Goal: Task Accomplishment & Management: Use online tool/utility

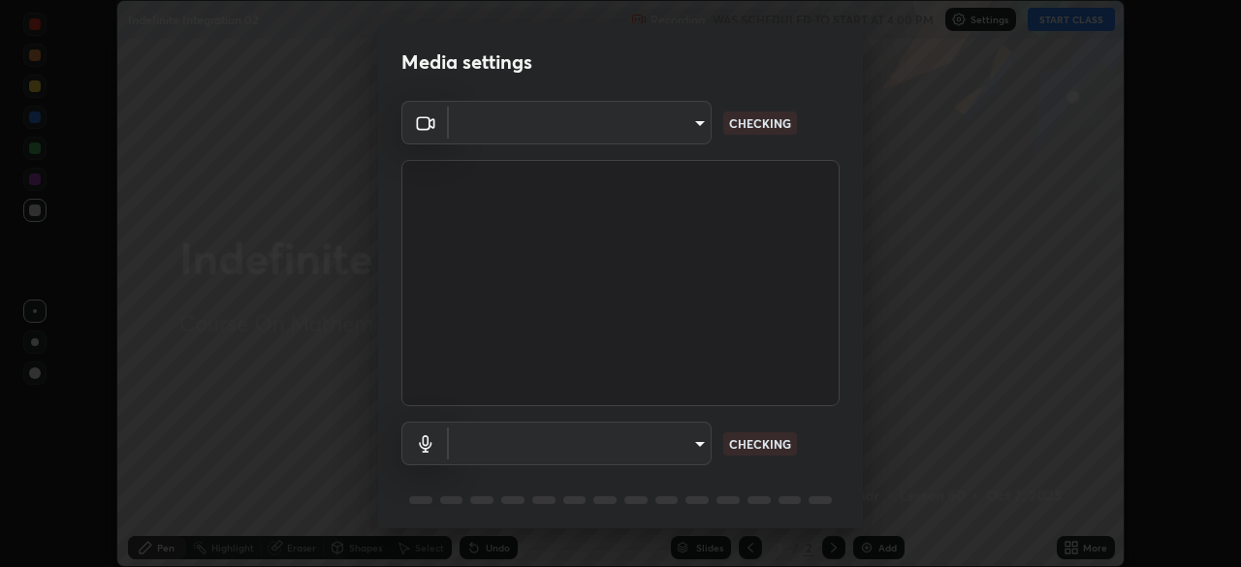
scroll to position [69, 0]
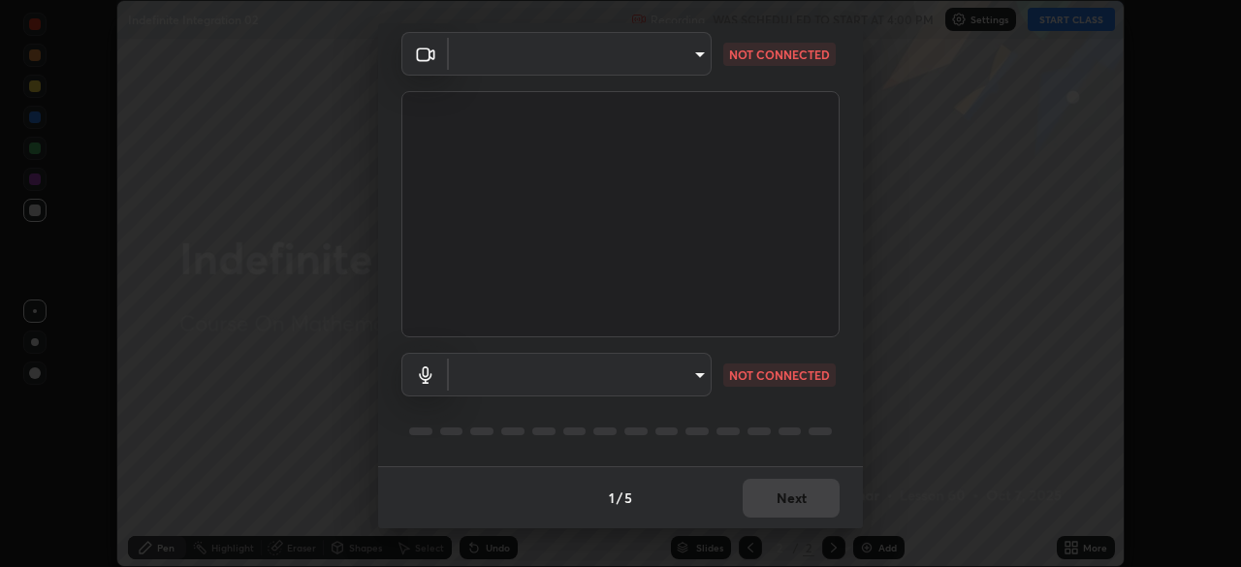
type input "913022e3bbb337ef4c56a3a1bc1945278763e83ed23a96943dce605de8dfc656"
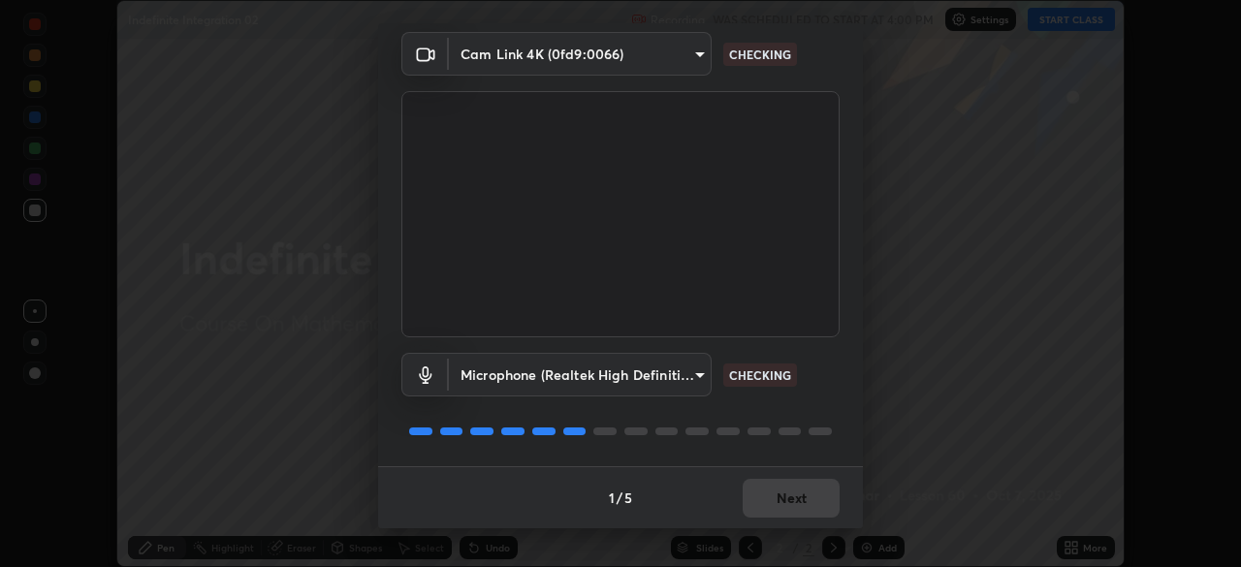
click at [673, 372] on body "Erase all Indefinite Integration 02 Recording WAS SCHEDULED TO START AT 4:00 PM…" at bounding box center [620, 283] width 1241 height 567
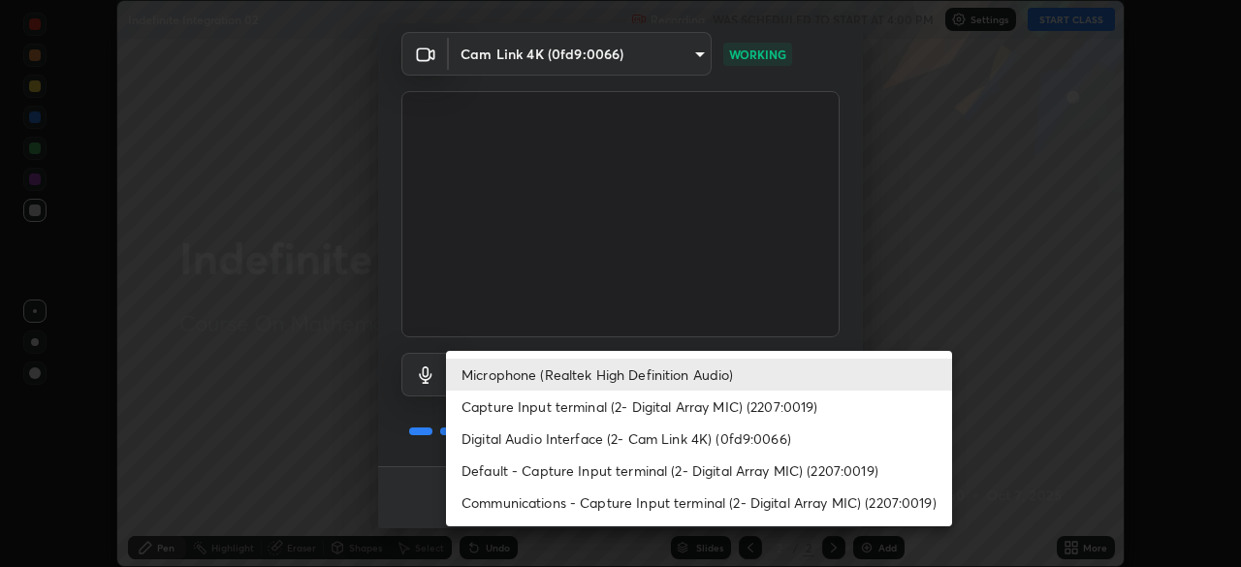
click at [686, 472] on li "Default - Capture Input terminal (2- Digital Array MIC) (2207:0019)" at bounding box center [699, 471] width 506 height 32
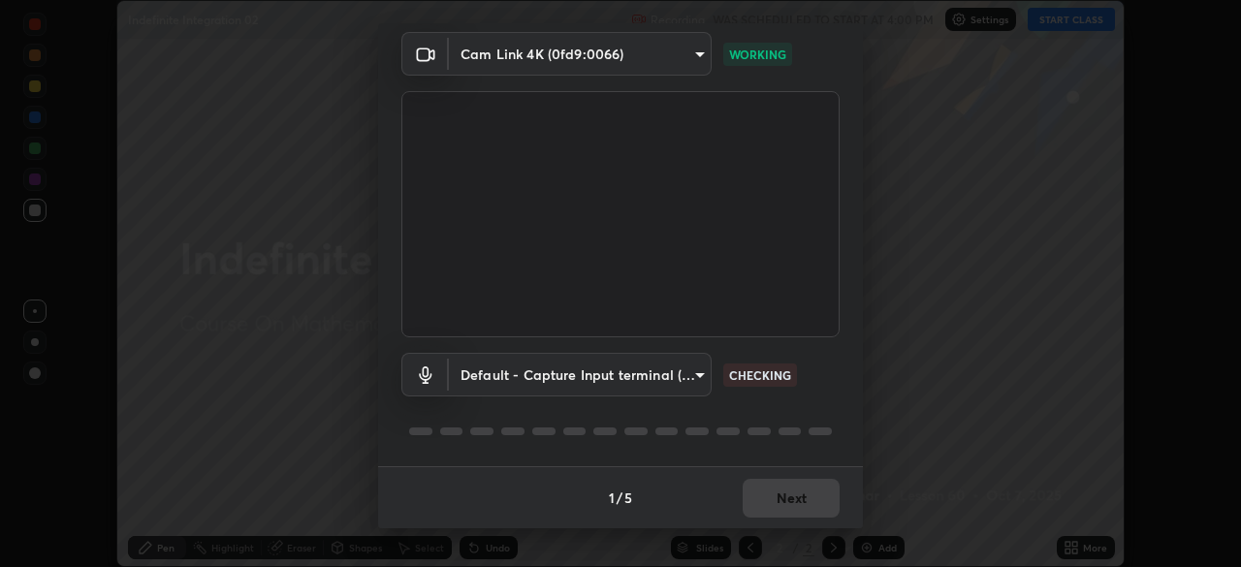
click at [683, 377] on body "Erase all Indefinite Integration 02 Recording WAS SCHEDULED TO START AT 4:00 PM…" at bounding box center [620, 283] width 1241 height 567
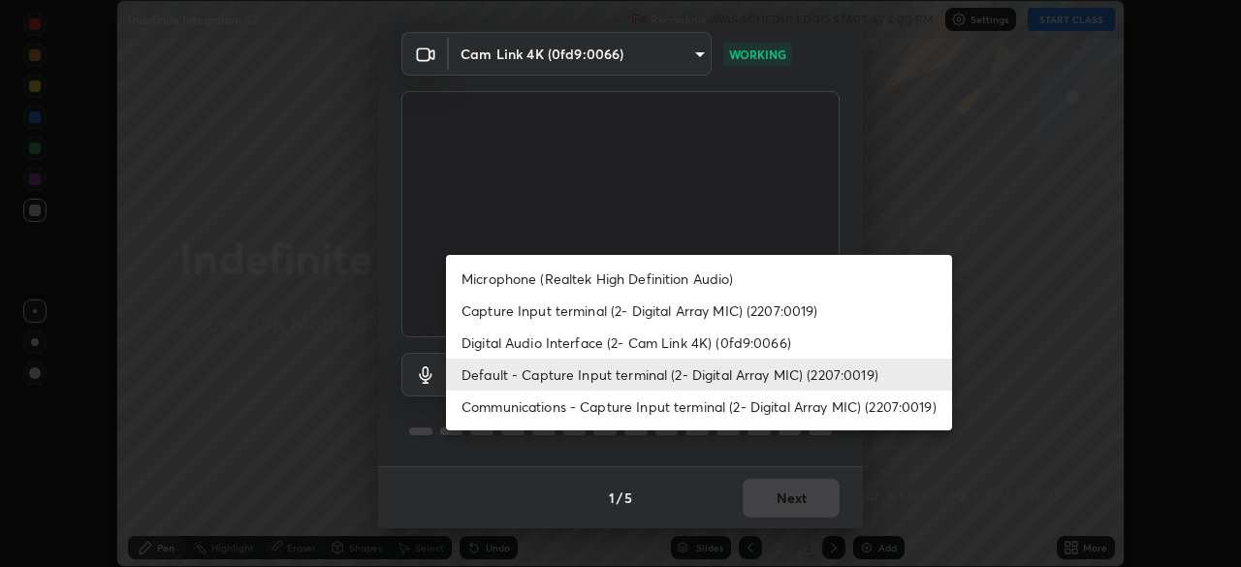
click at [709, 275] on li "Microphone (Realtek High Definition Audio)" at bounding box center [699, 279] width 506 height 32
type input "bef04e412724abd94ab17f51c46c94050894f67992973f842b18f11041e0dab1"
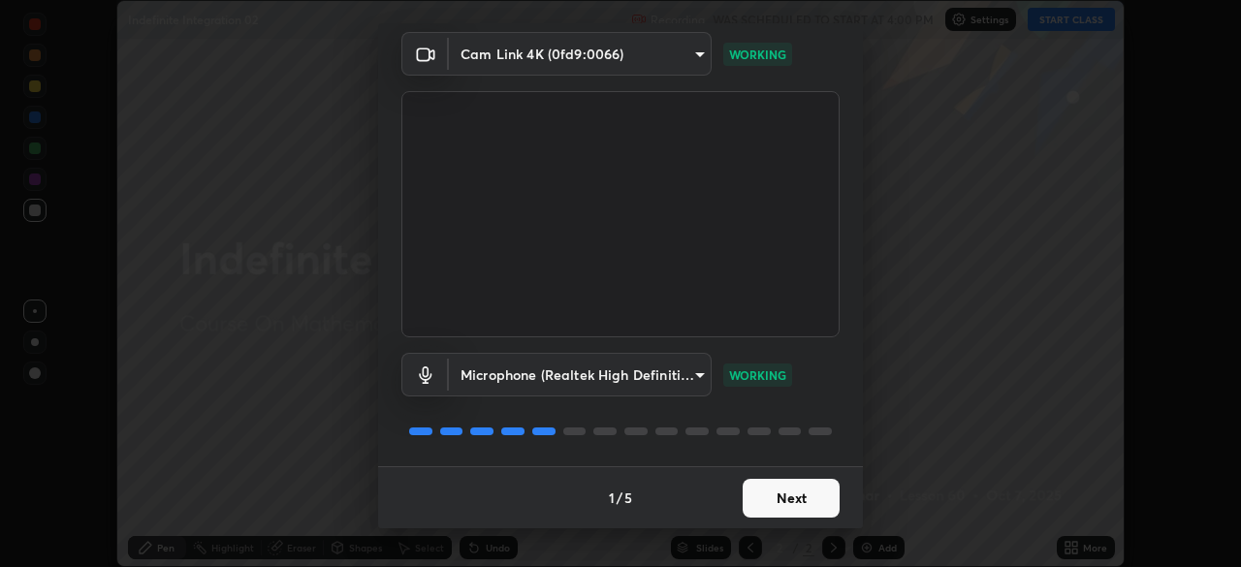
click at [801, 506] on button "Next" at bounding box center [791, 498] width 97 height 39
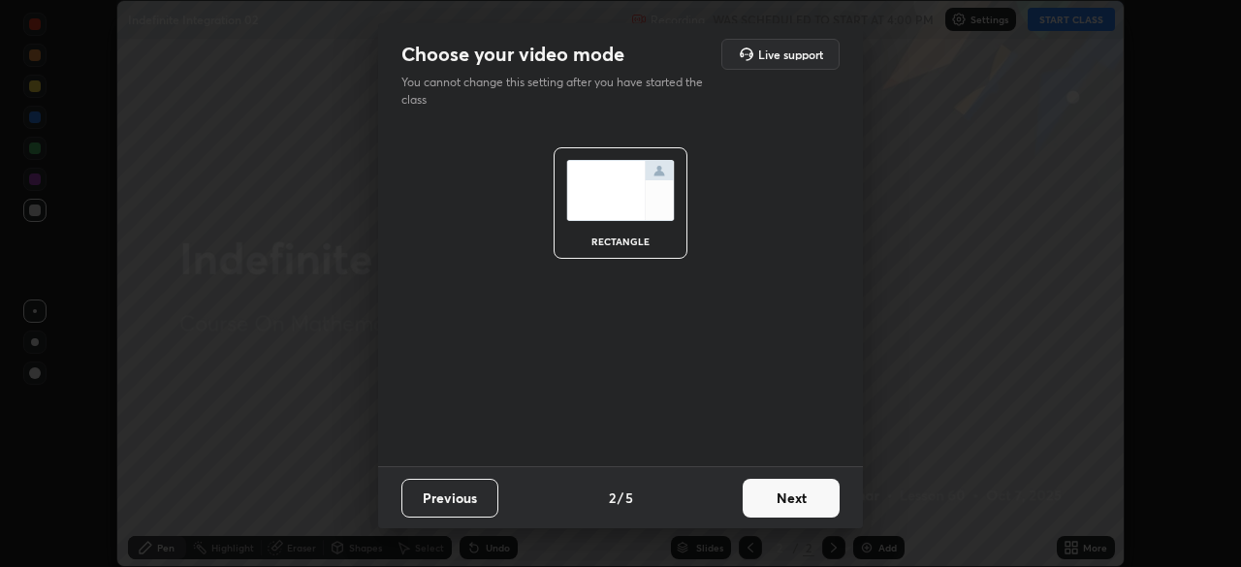
scroll to position [0, 0]
click at [801, 506] on button "Next" at bounding box center [791, 498] width 97 height 39
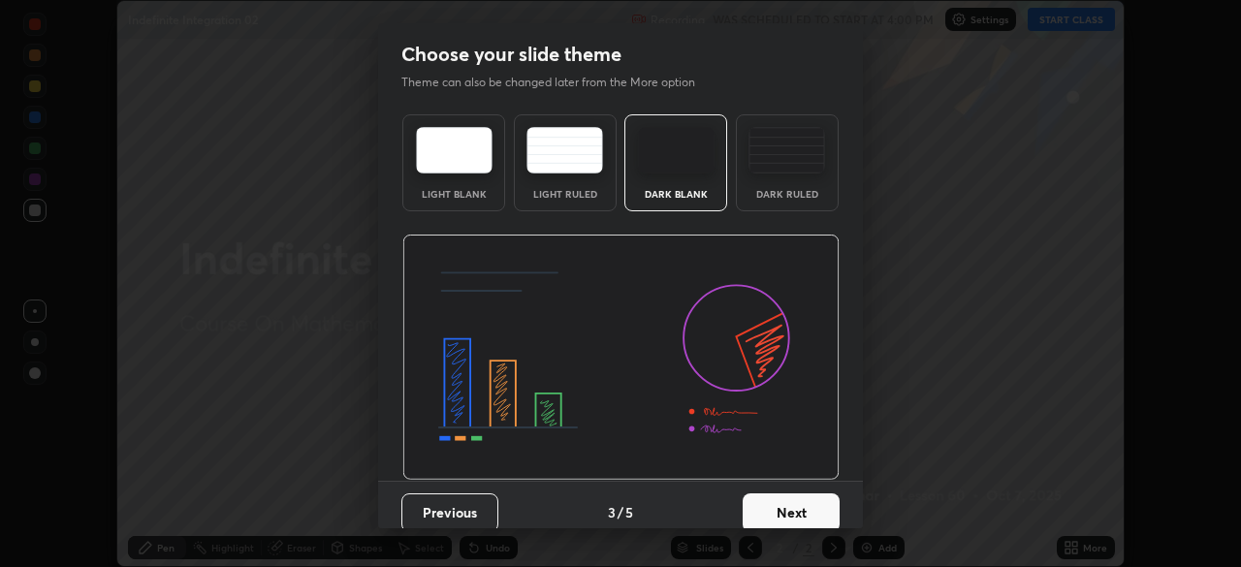
click at [806, 501] on button "Next" at bounding box center [791, 513] width 97 height 39
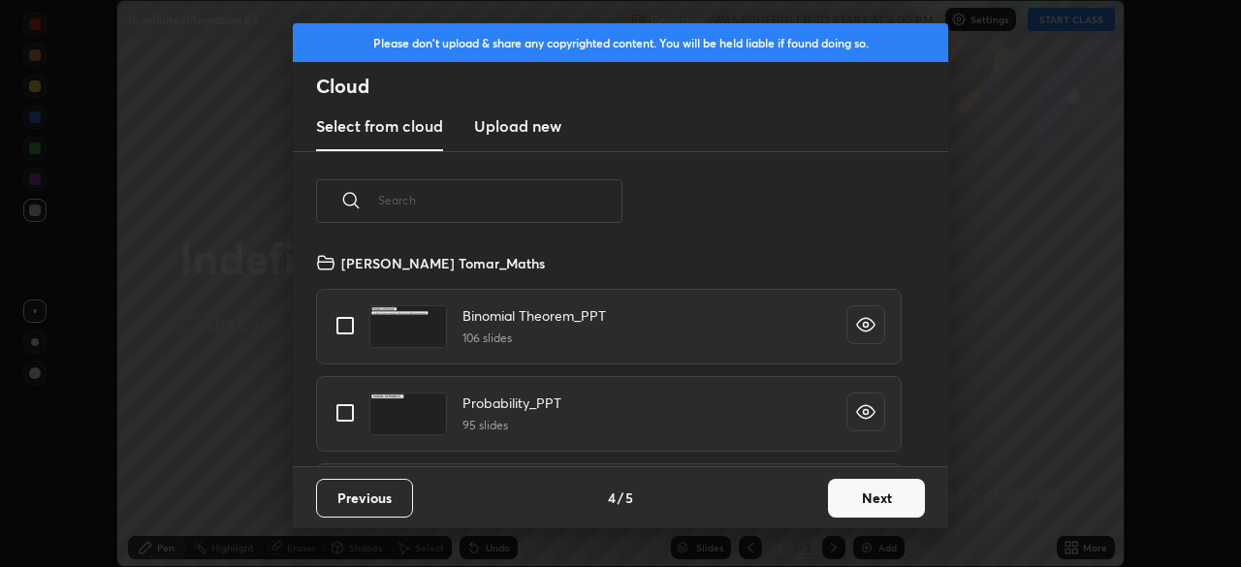
scroll to position [215, 623]
click at [583, 206] on input "text" at bounding box center [500, 200] width 244 height 82
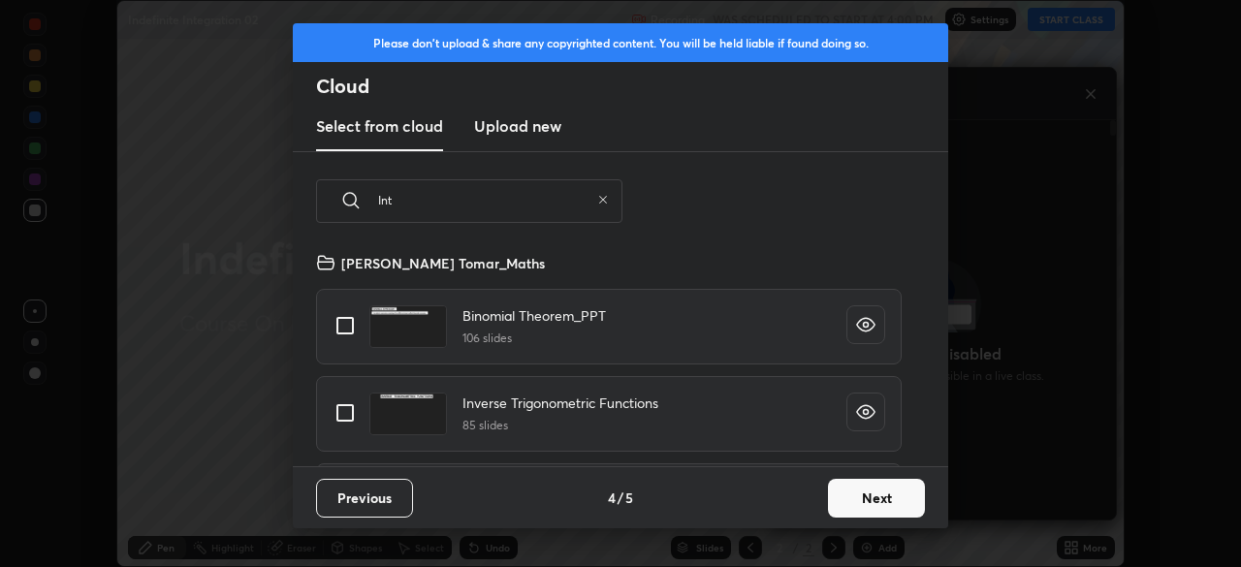
scroll to position [394, 341]
type input "Int"
click at [346, 328] on input "grid" at bounding box center [345, 325] width 41 height 41
checkbox input "true"
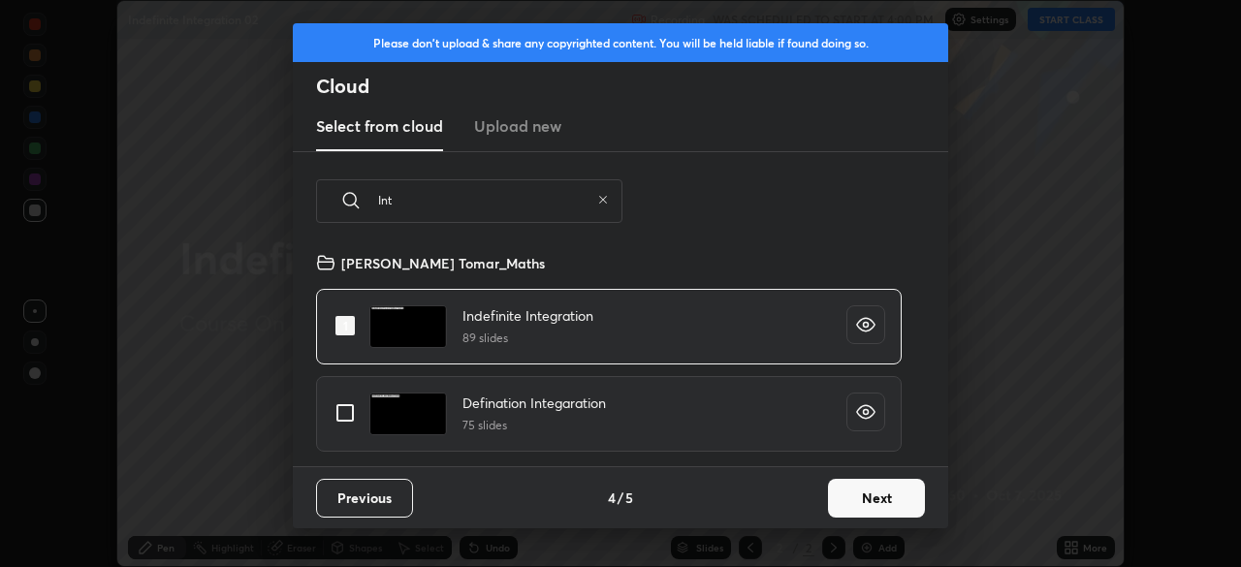
click at [856, 496] on button "Next" at bounding box center [876, 498] width 97 height 39
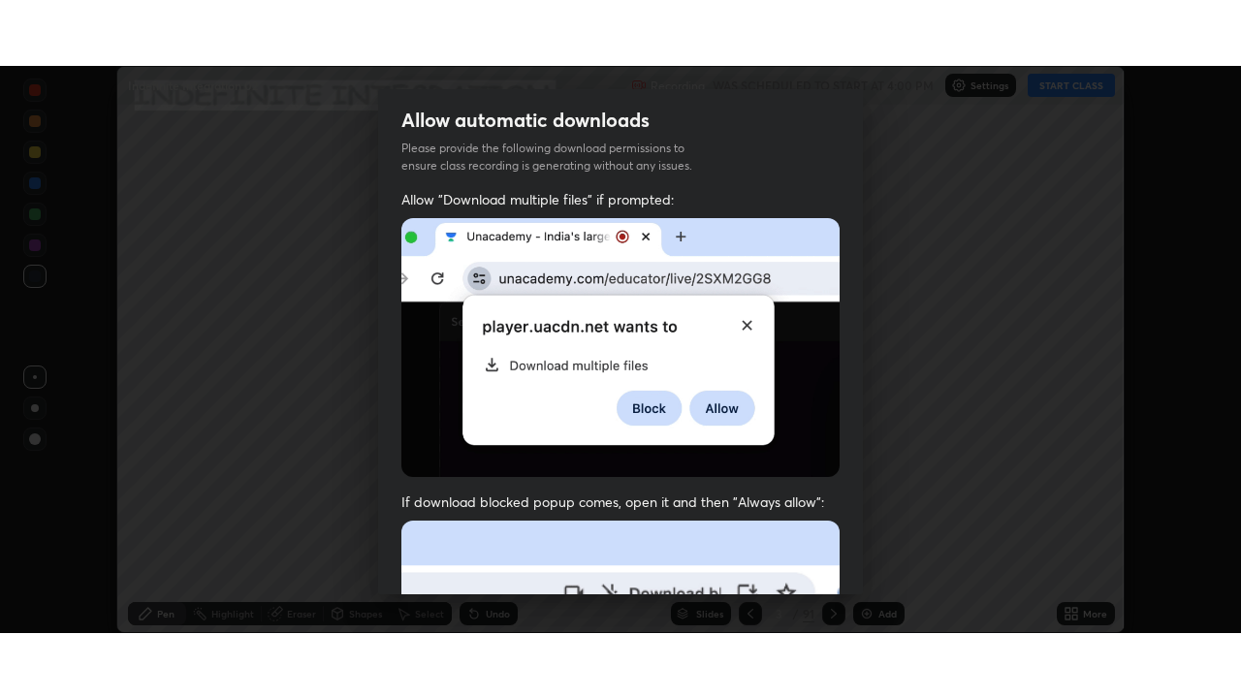
scroll to position [464, 0]
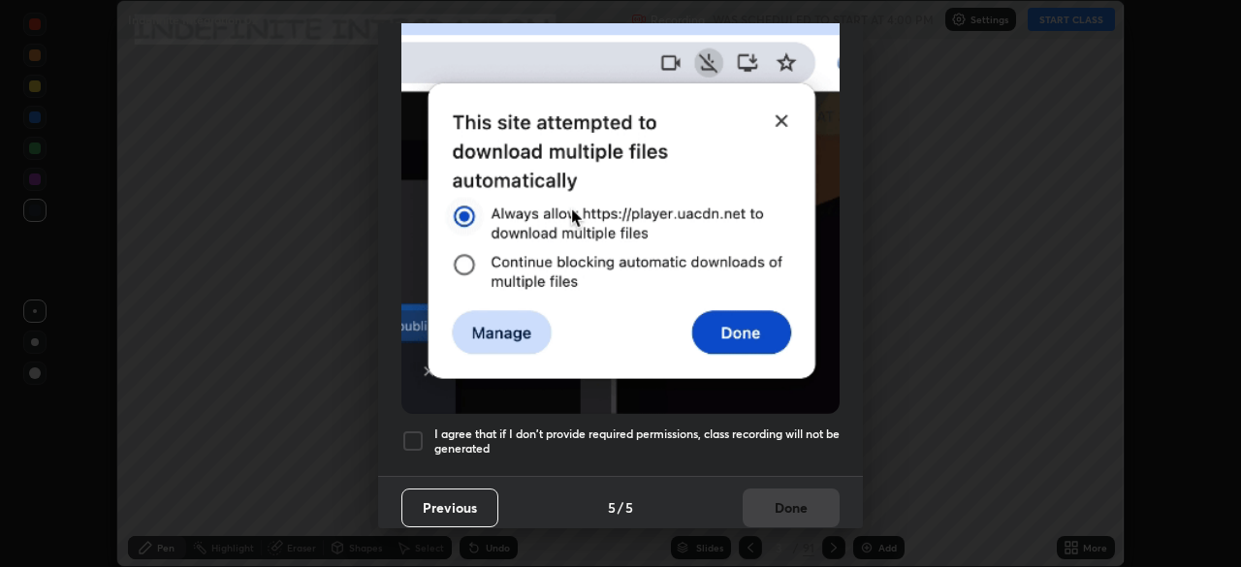
click at [404, 430] on div at bounding box center [412, 441] width 23 height 23
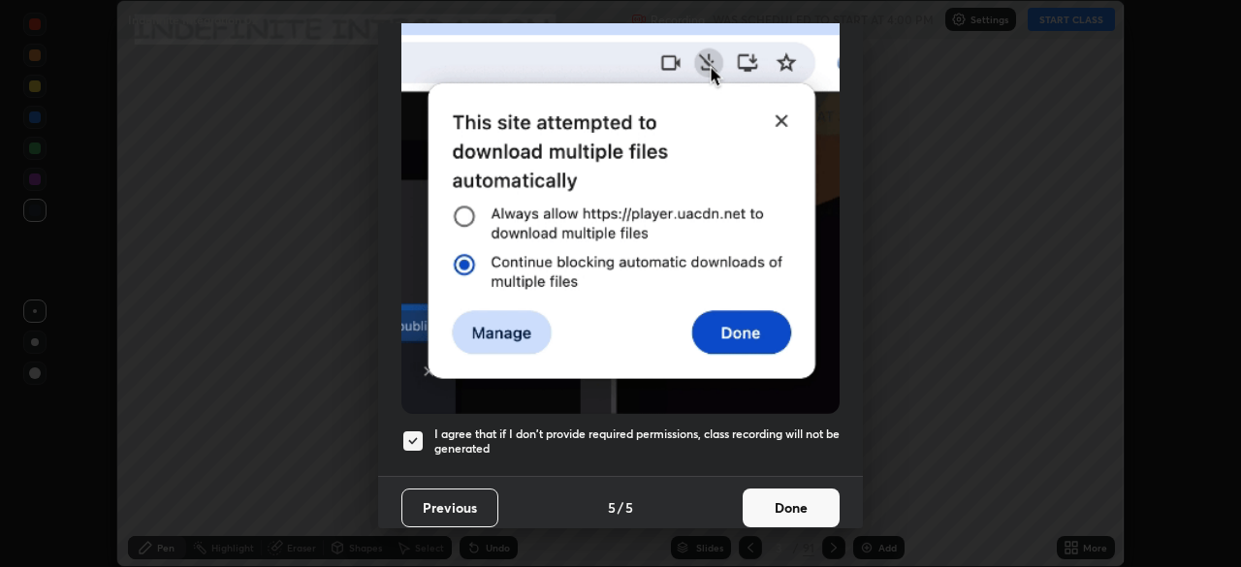
click at [780, 496] on button "Done" at bounding box center [791, 508] width 97 height 39
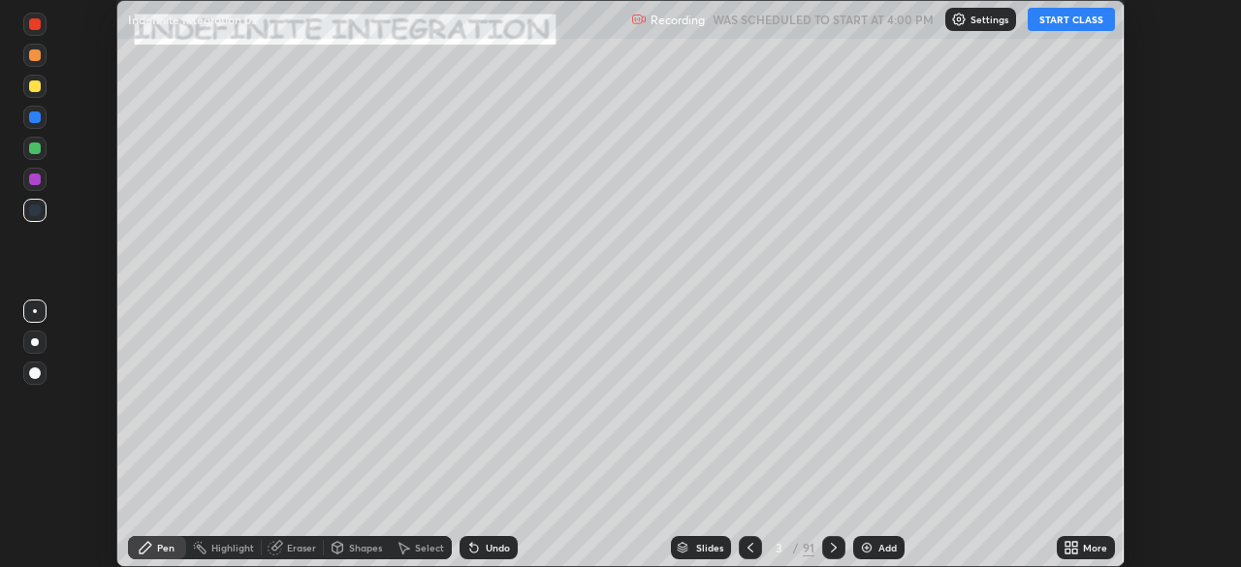
click at [1076, 544] on icon at bounding box center [1074, 544] width 5 height 5
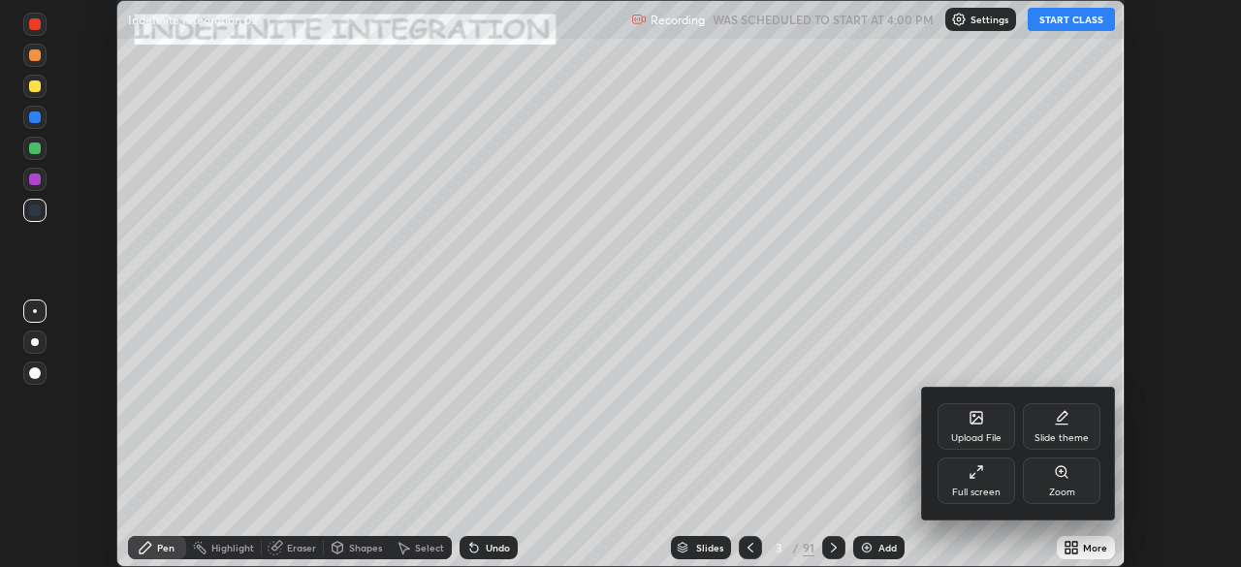
click at [976, 490] on div "Full screen" at bounding box center [976, 493] width 48 height 10
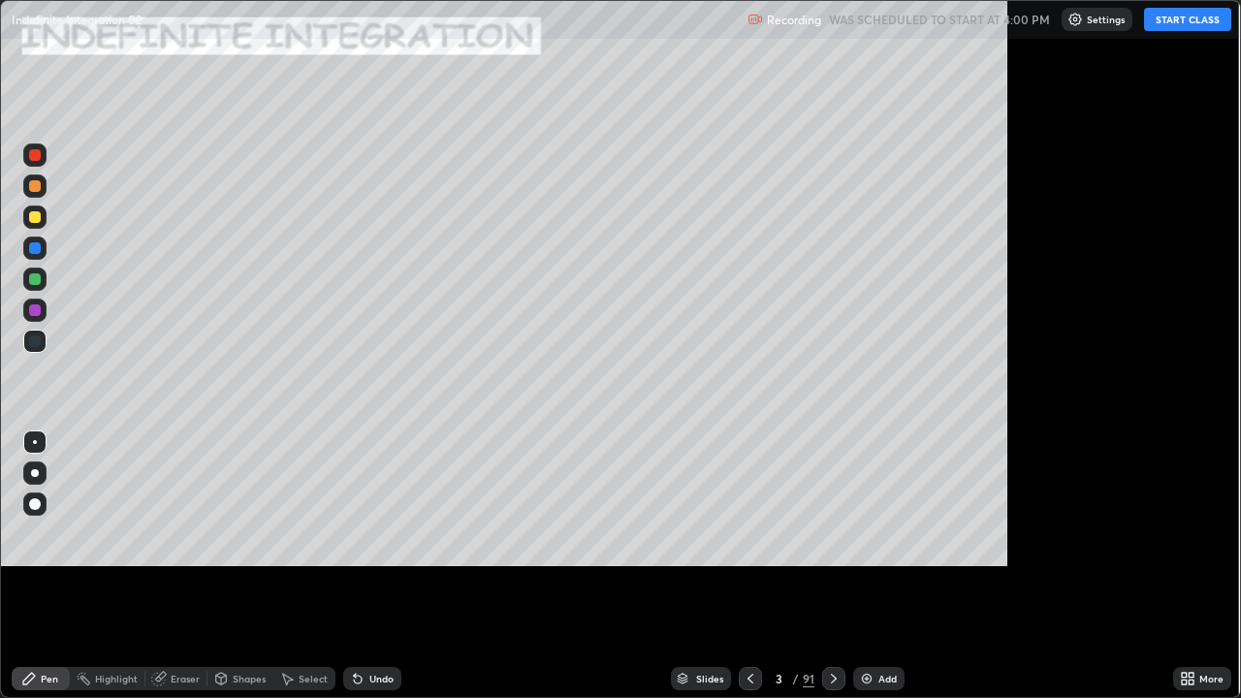
scroll to position [698, 1241]
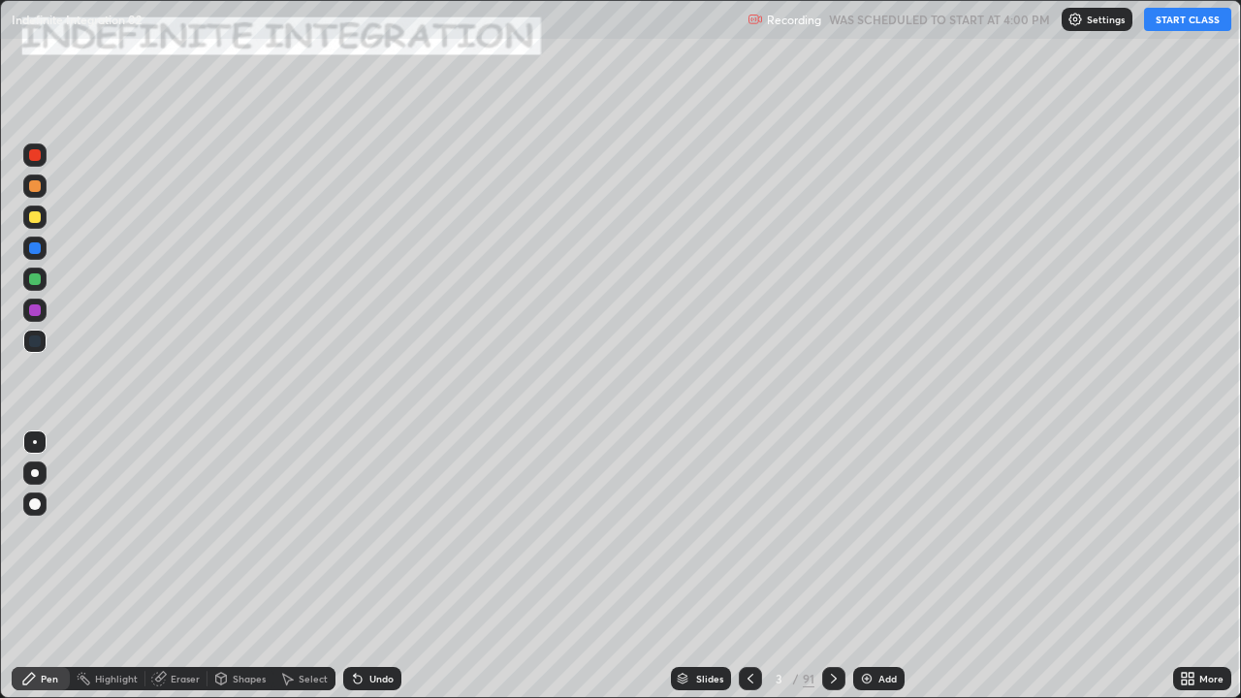
click at [1182, 23] on button "START CLASS" at bounding box center [1187, 19] width 87 height 23
click at [807, 566] on div "91" at bounding box center [809, 678] width 12 height 17
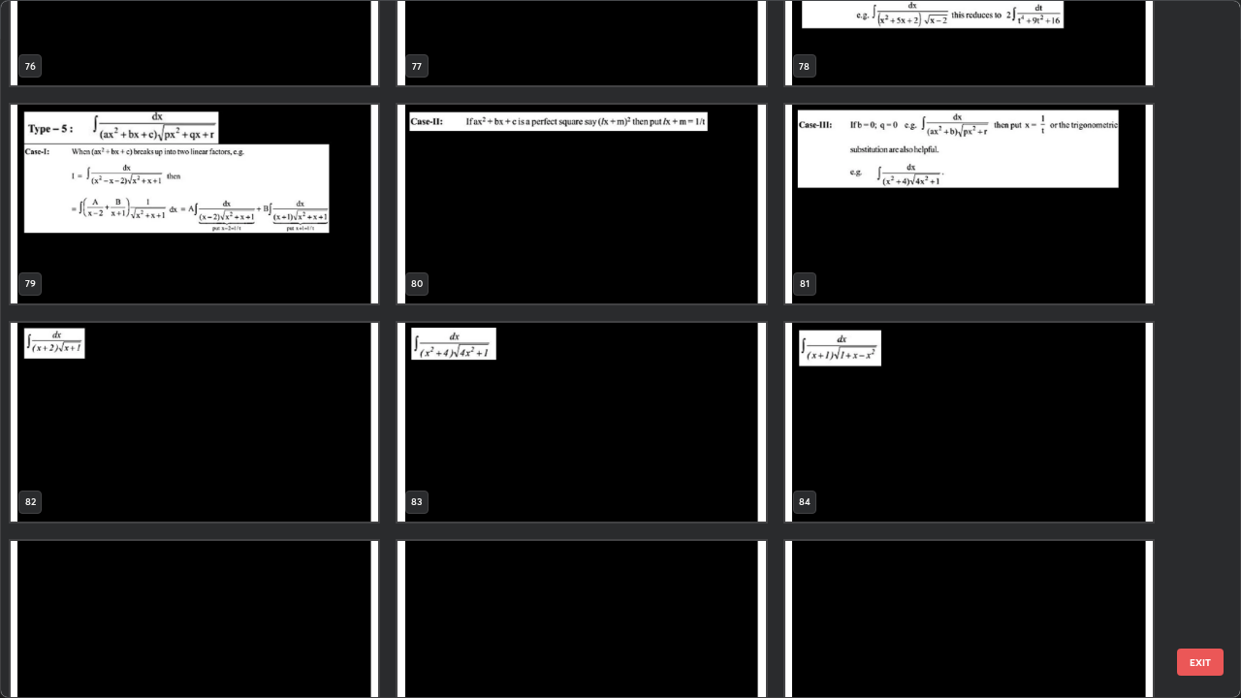
scroll to position [5570, 0]
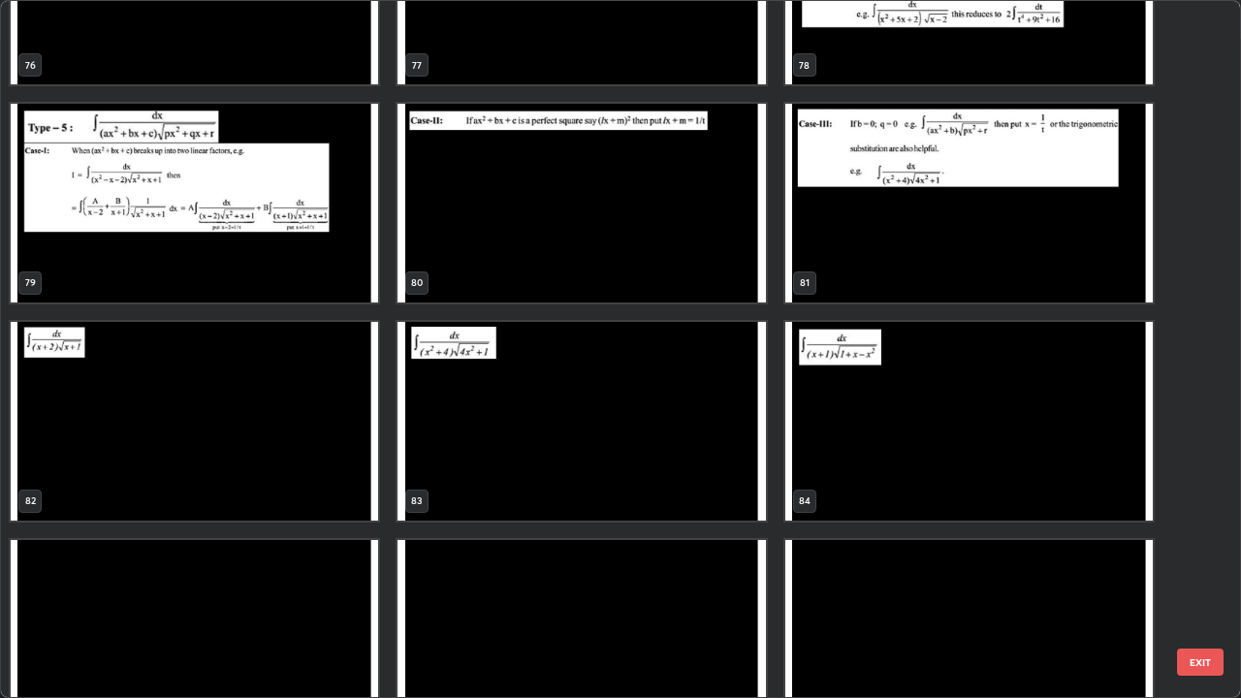
click at [1002, 448] on img "grid" at bounding box center [969, 421] width 368 height 199
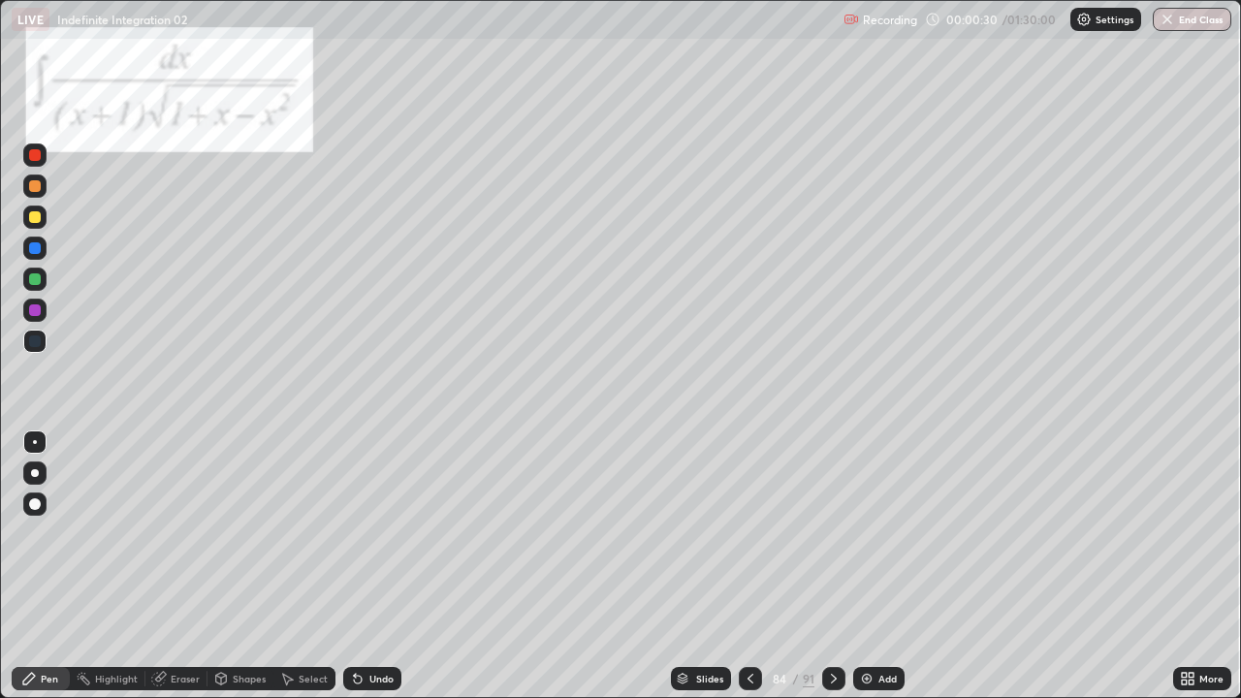
click at [1189, 566] on icon at bounding box center [1191, 675] width 5 height 5
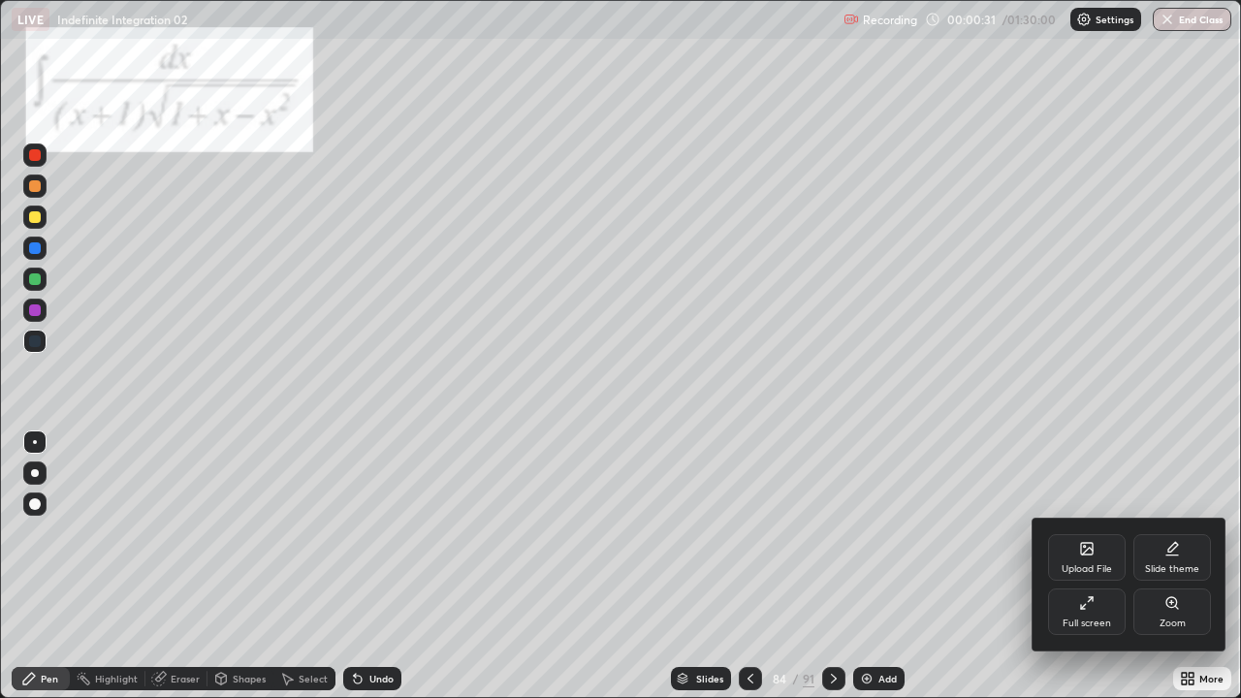
click at [1099, 566] on div "Upload File" at bounding box center [1087, 569] width 50 height 10
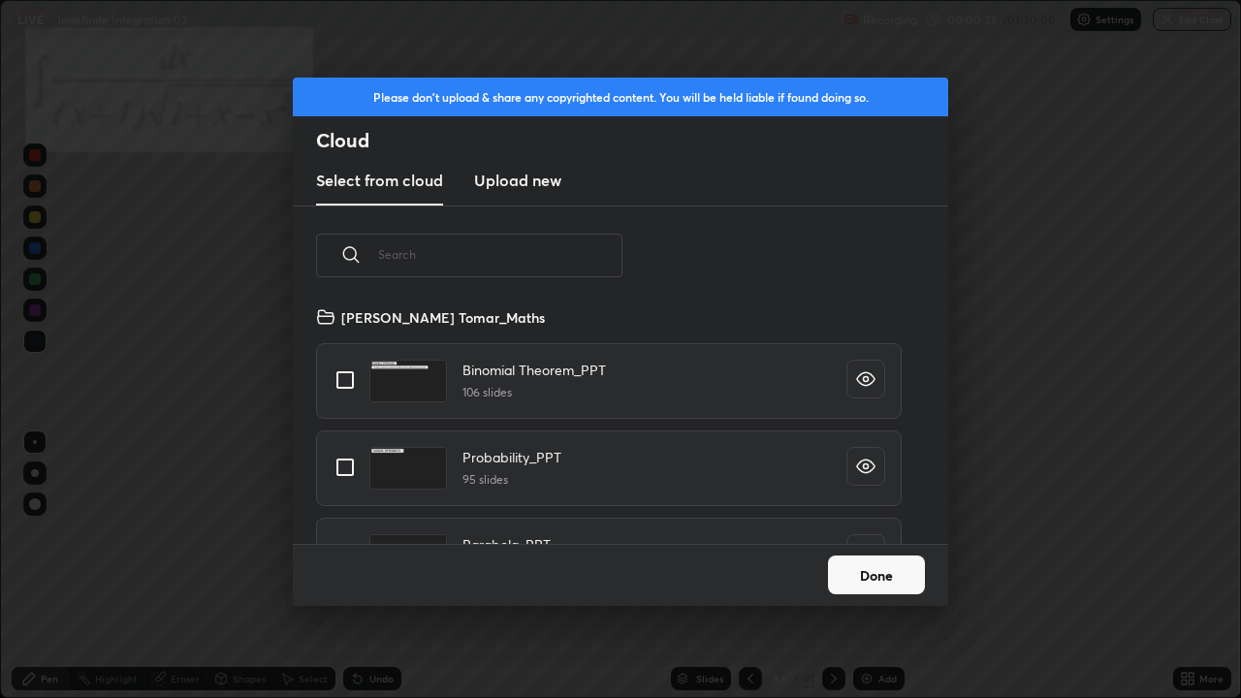
scroll to position [239, 623]
click at [580, 252] on input "text" at bounding box center [500, 254] width 244 height 82
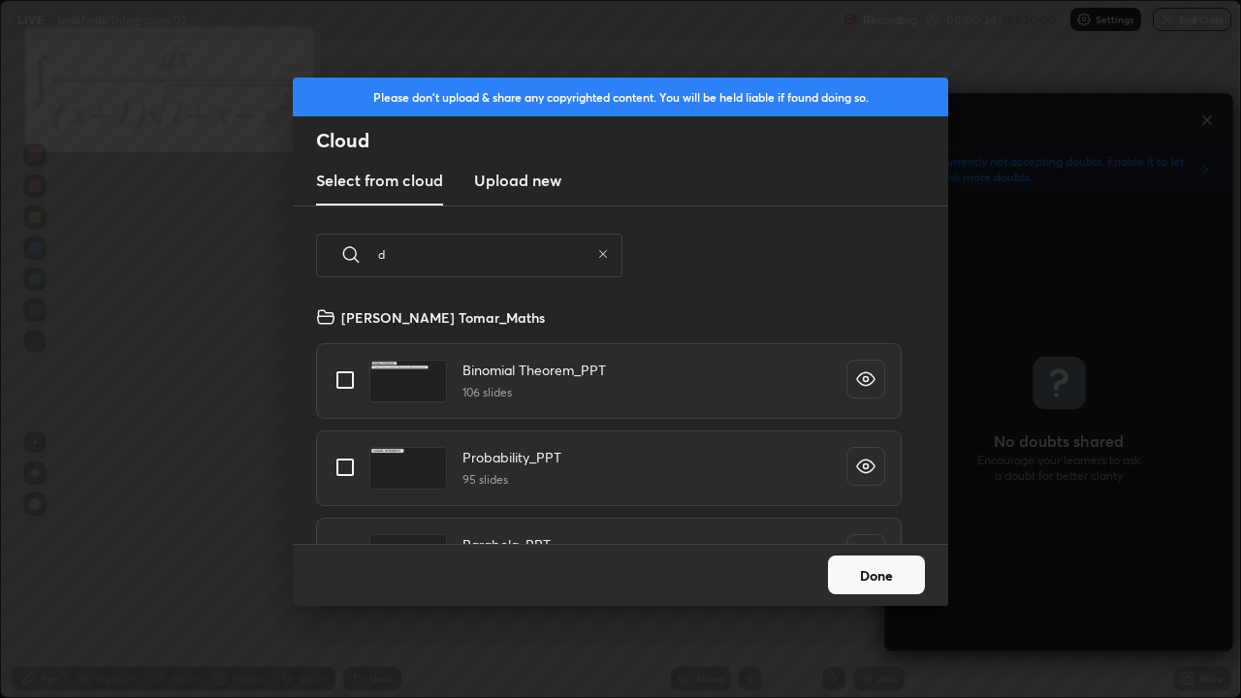
scroll to position [452, 341]
type input "def"
click at [347, 465] on input "grid" at bounding box center [345, 467] width 41 height 41
checkbox input "true"
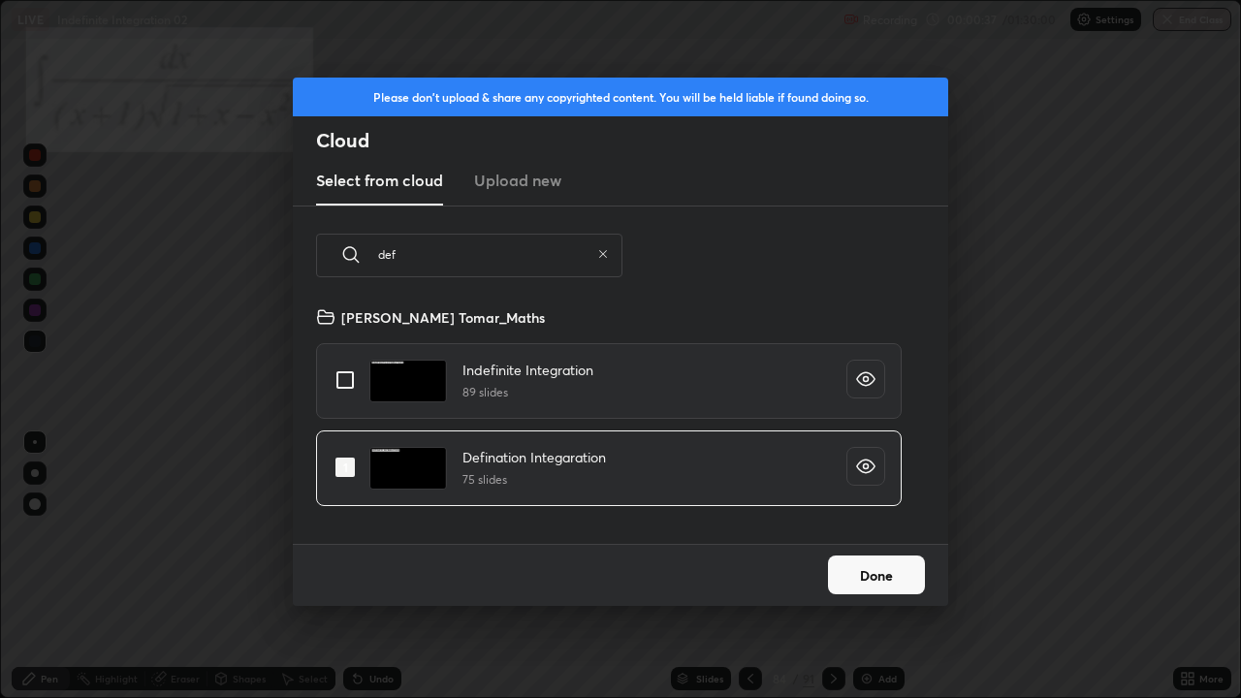
click at [853, 566] on button "Done" at bounding box center [876, 575] width 97 height 39
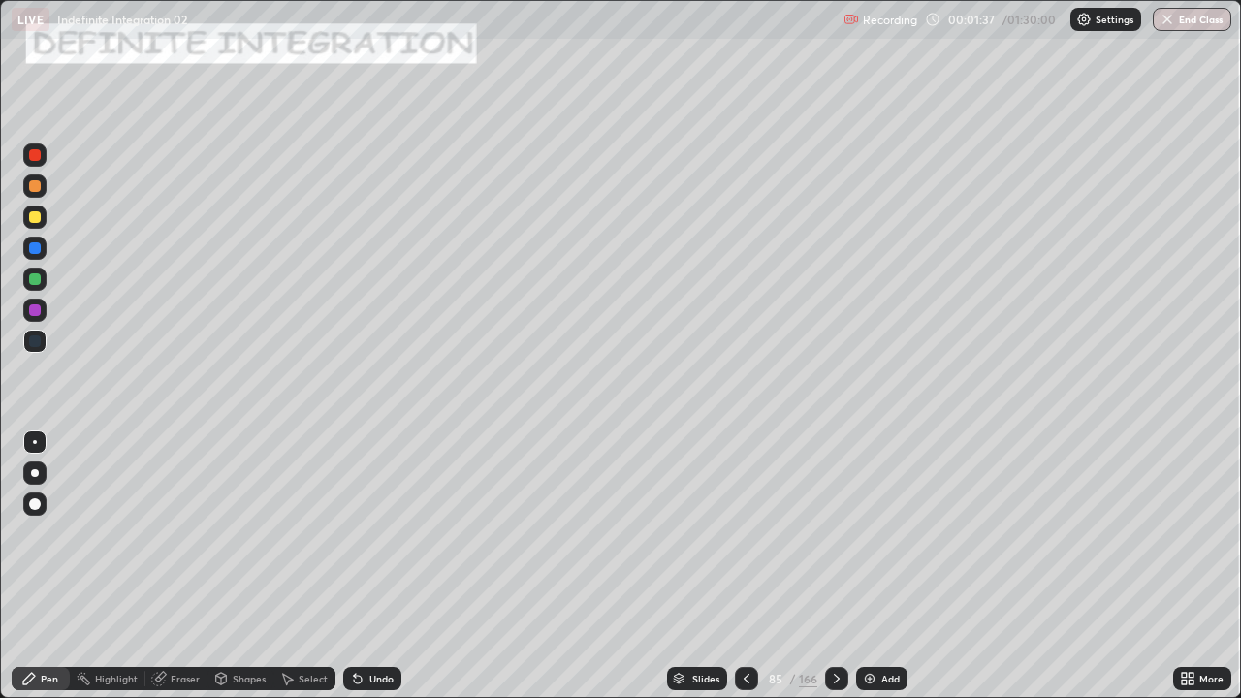
click at [834, 566] on icon at bounding box center [837, 679] width 6 height 10
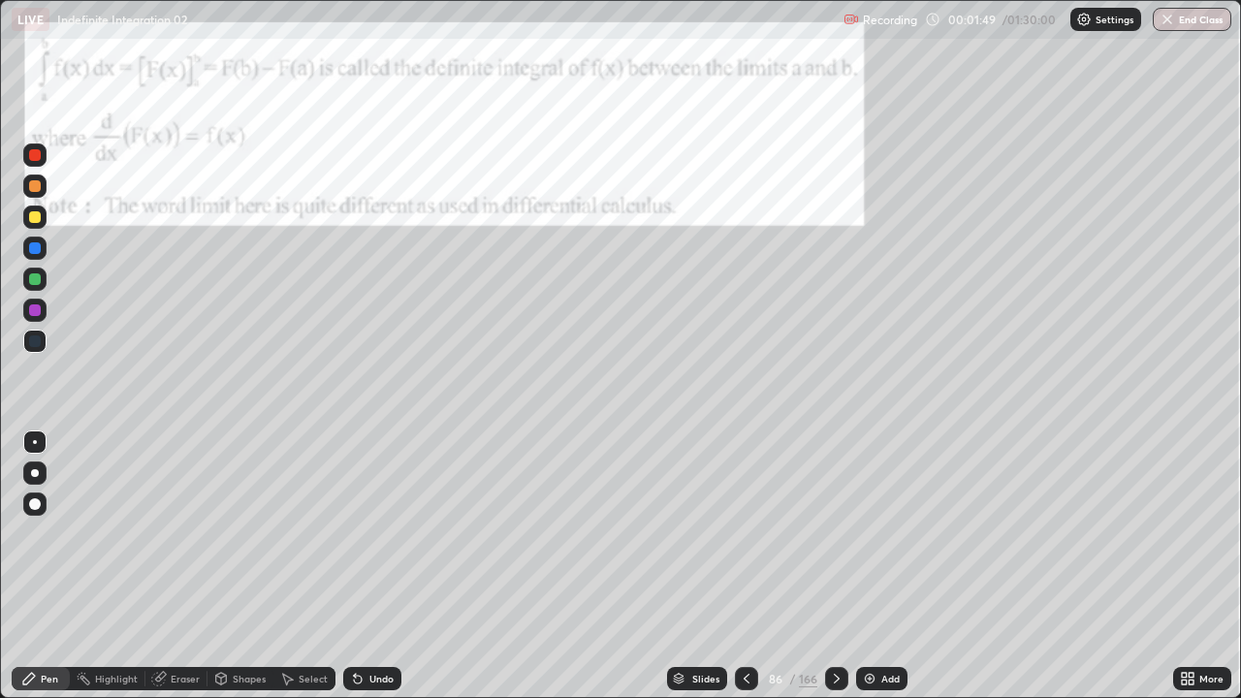
click at [835, 566] on icon at bounding box center [837, 679] width 16 height 16
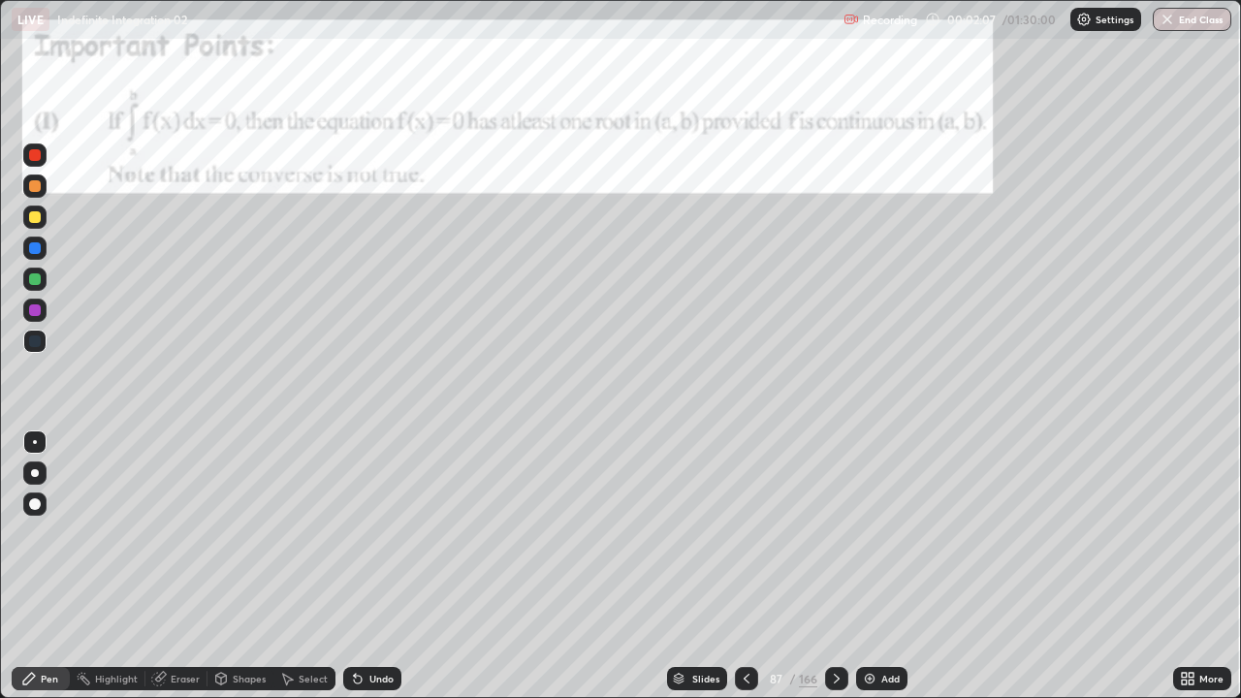
click at [38, 279] on div at bounding box center [35, 279] width 12 height 12
click at [34, 218] on div at bounding box center [35, 217] width 12 height 12
click at [36, 279] on div at bounding box center [35, 279] width 12 height 12
click at [36, 310] on div at bounding box center [35, 310] width 12 height 12
click at [28, 272] on div at bounding box center [34, 279] width 23 height 23
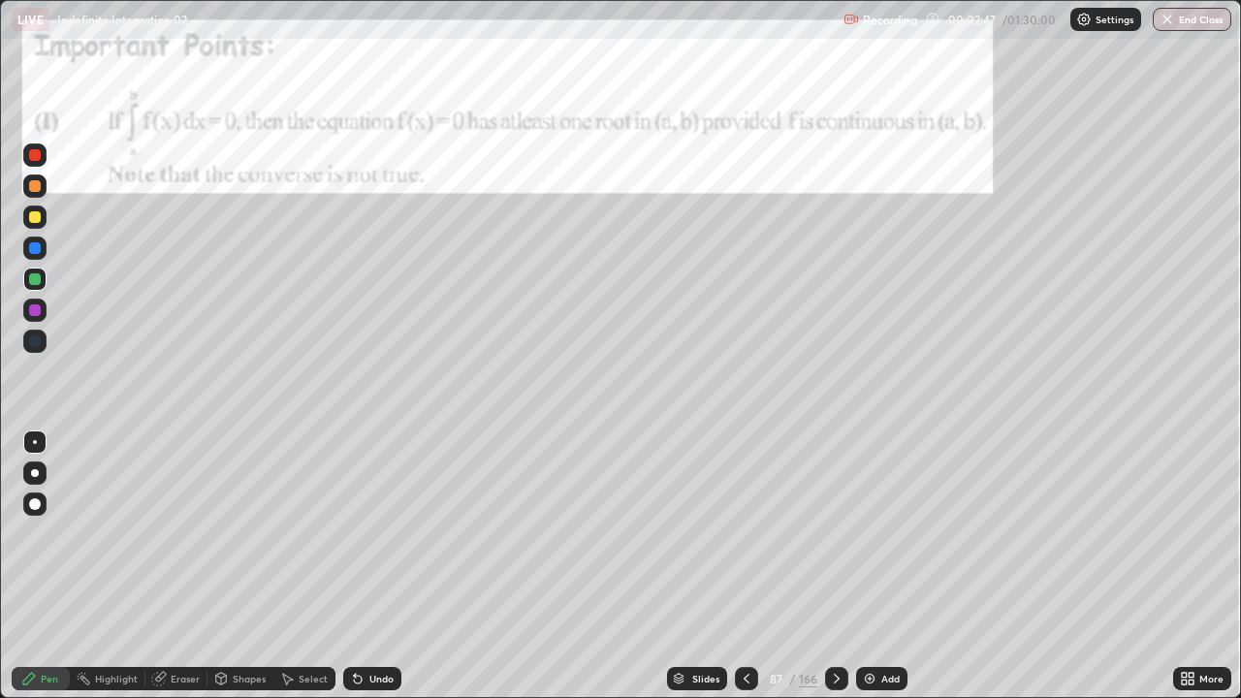
click at [36, 311] on div at bounding box center [35, 310] width 12 height 12
click at [32, 277] on div at bounding box center [35, 279] width 12 height 12
click at [835, 566] on icon at bounding box center [837, 679] width 16 height 16
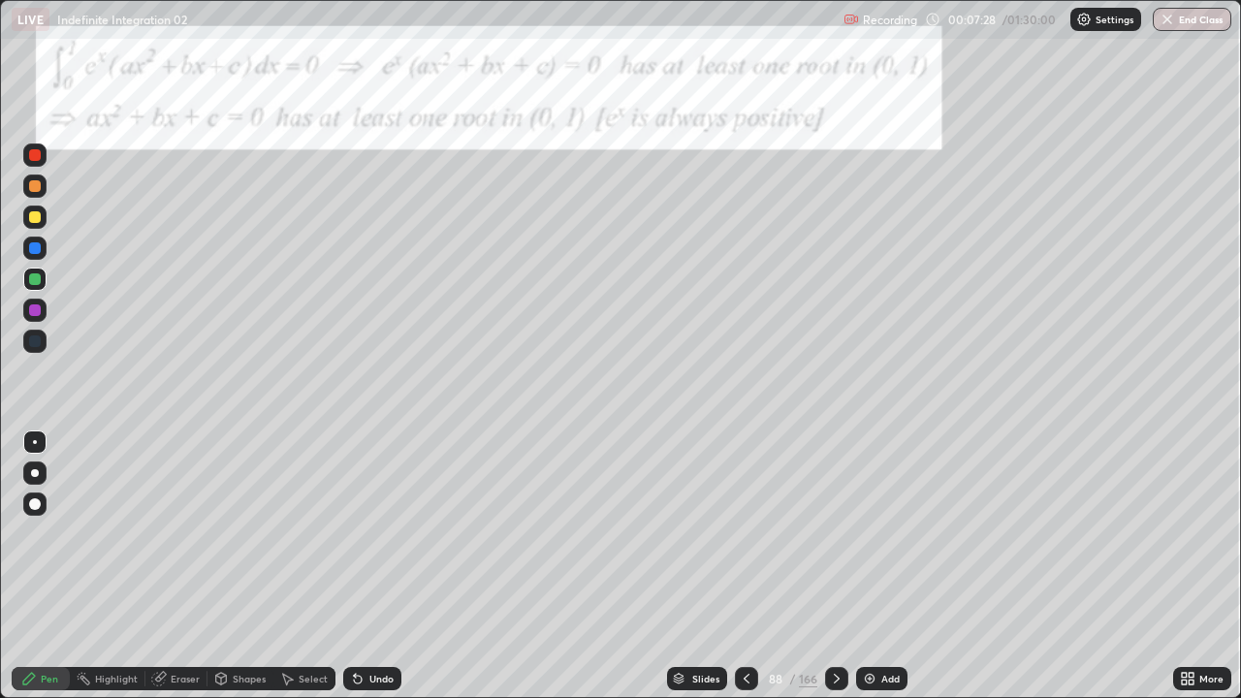
click at [832, 566] on icon at bounding box center [837, 679] width 16 height 16
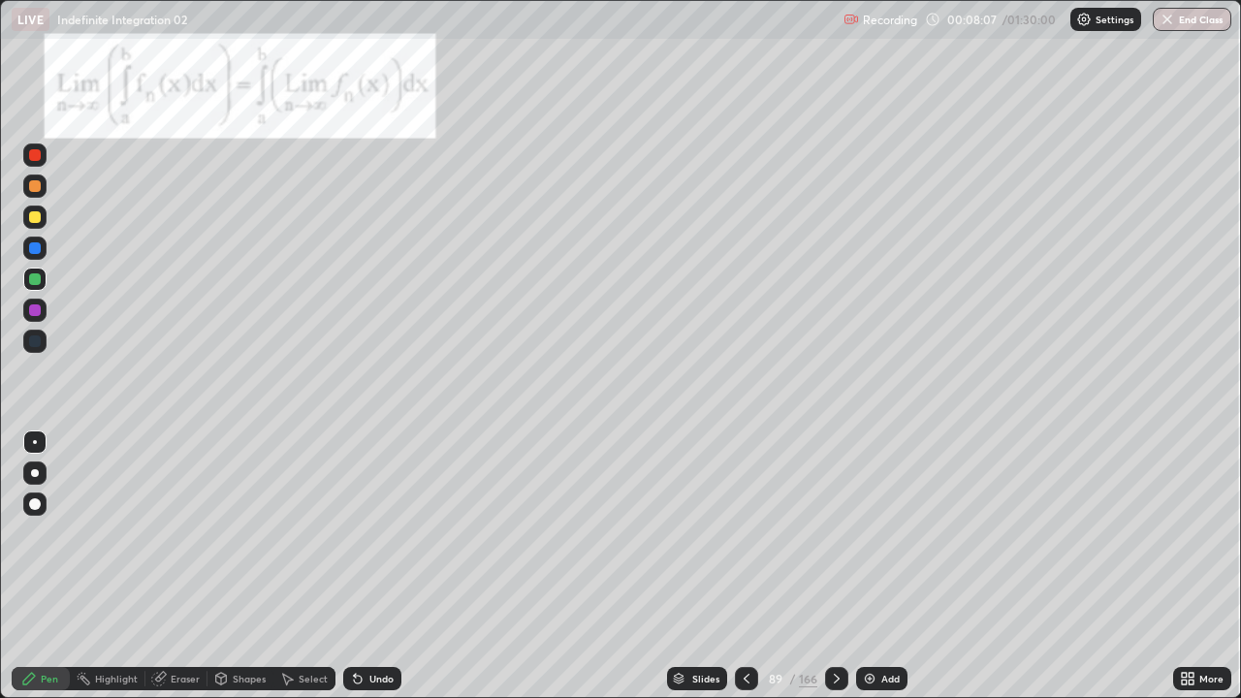
click at [370, 566] on div "Undo" at bounding box center [372, 678] width 58 height 23
click at [369, 566] on div "Undo" at bounding box center [381, 679] width 24 height 10
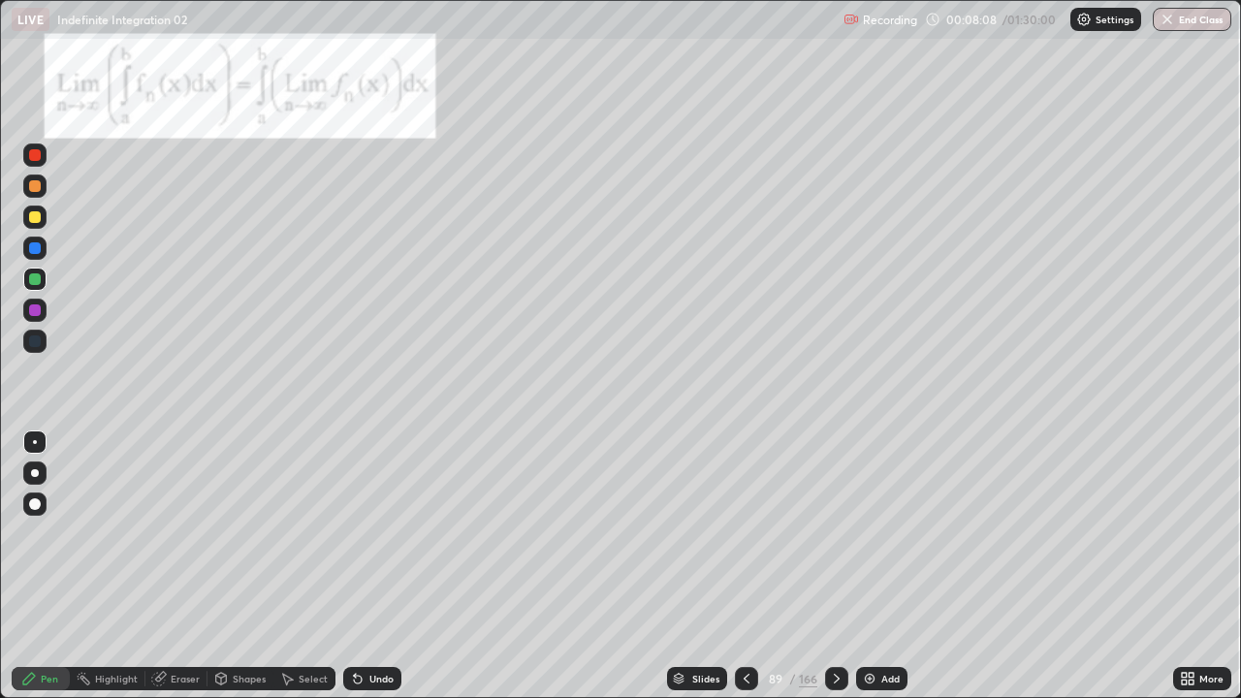
click at [369, 566] on div "Undo" at bounding box center [381, 679] width 24 height 10
click at [353, 566] on icon at bounding box center [358, 679] width 16 height 16
click at [167, 566] on div "Eraser" at bounding box center [176, 678] width 62 height 23
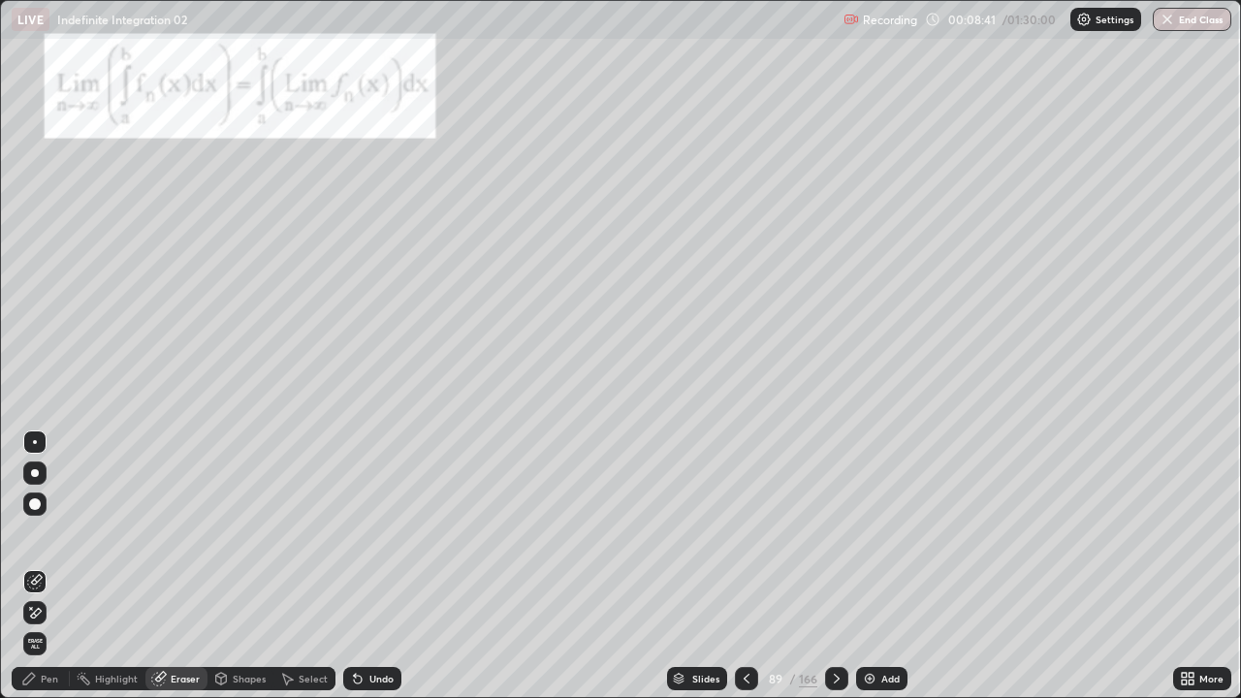
click at [35, 566] on span "Erase all" at bounding box center [34, 644] width 21 height 12
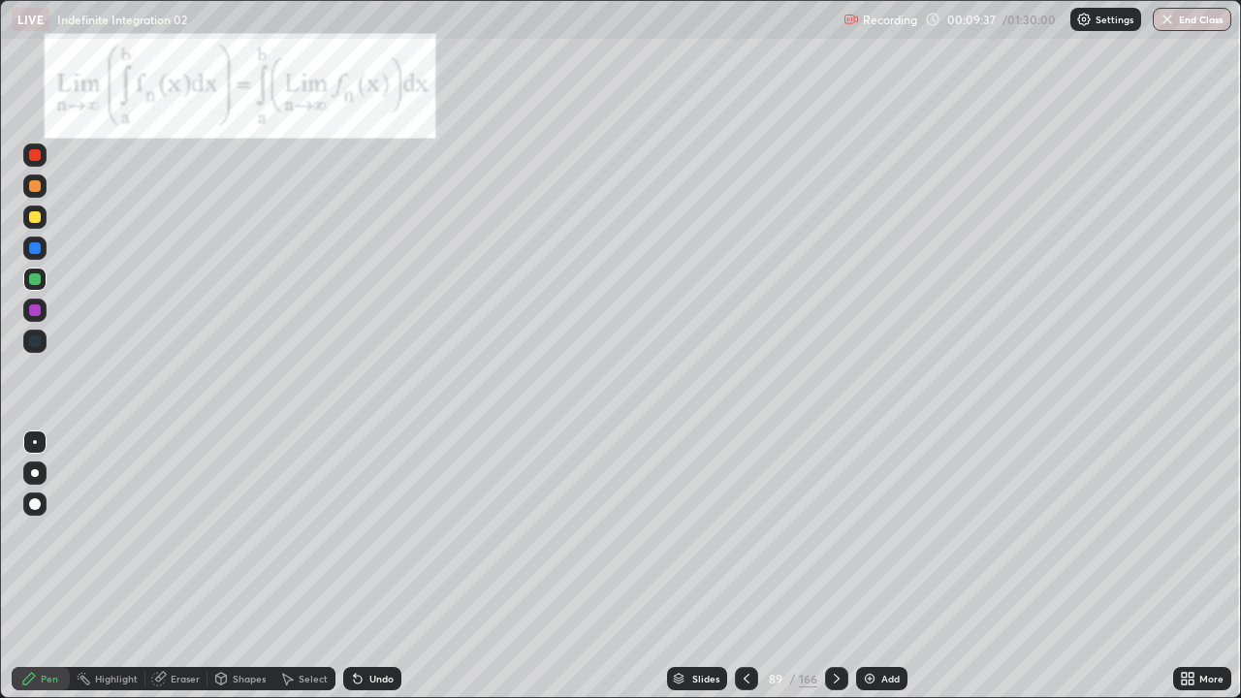
click at [835, 566] on icon at bounding box center [837, 679] width 16 height 16
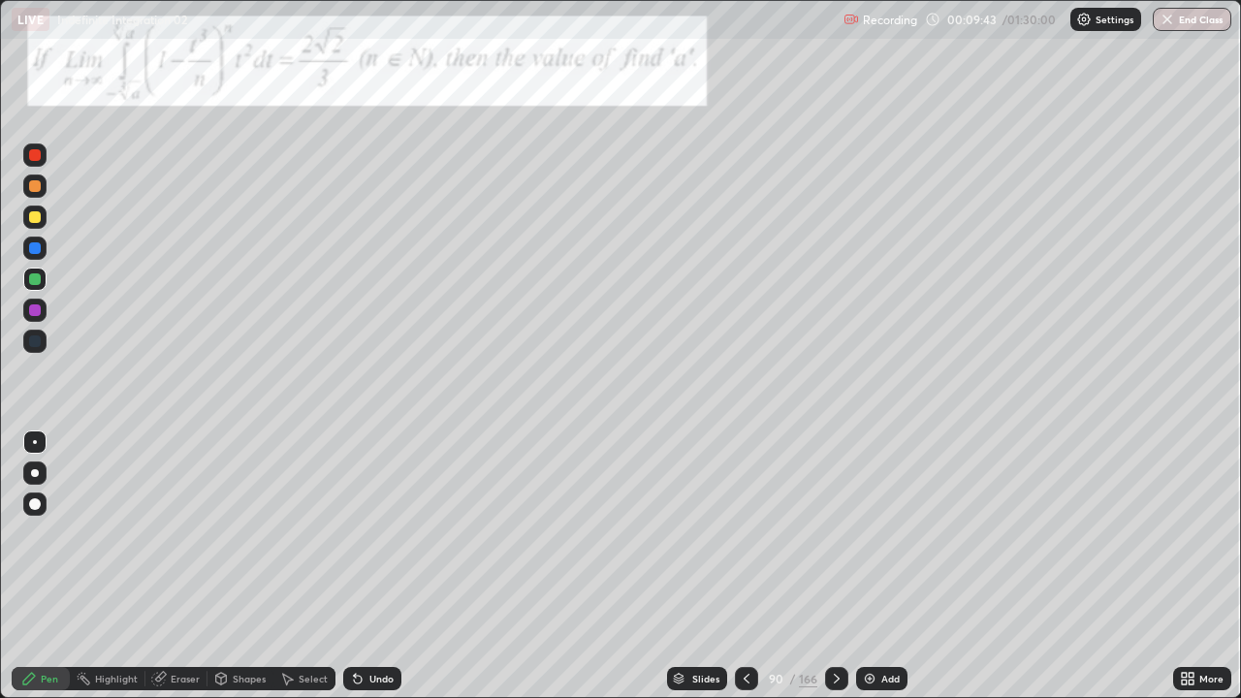
click at [34, 219] on div at bounding box center [35, 217] width 12 height 12
click at [31, 274] on div at bounding box center [35, 279] width 12 height 12
click at [36, 314] on div at bounding box center [35, 310] width 12 height 12
click at [368, 566] on div "Undo" at bounding box center [372, 678] width 58 height 23
click at [374, 566] on div "Undo" at bounding box center [381, 679] width 24 height 10
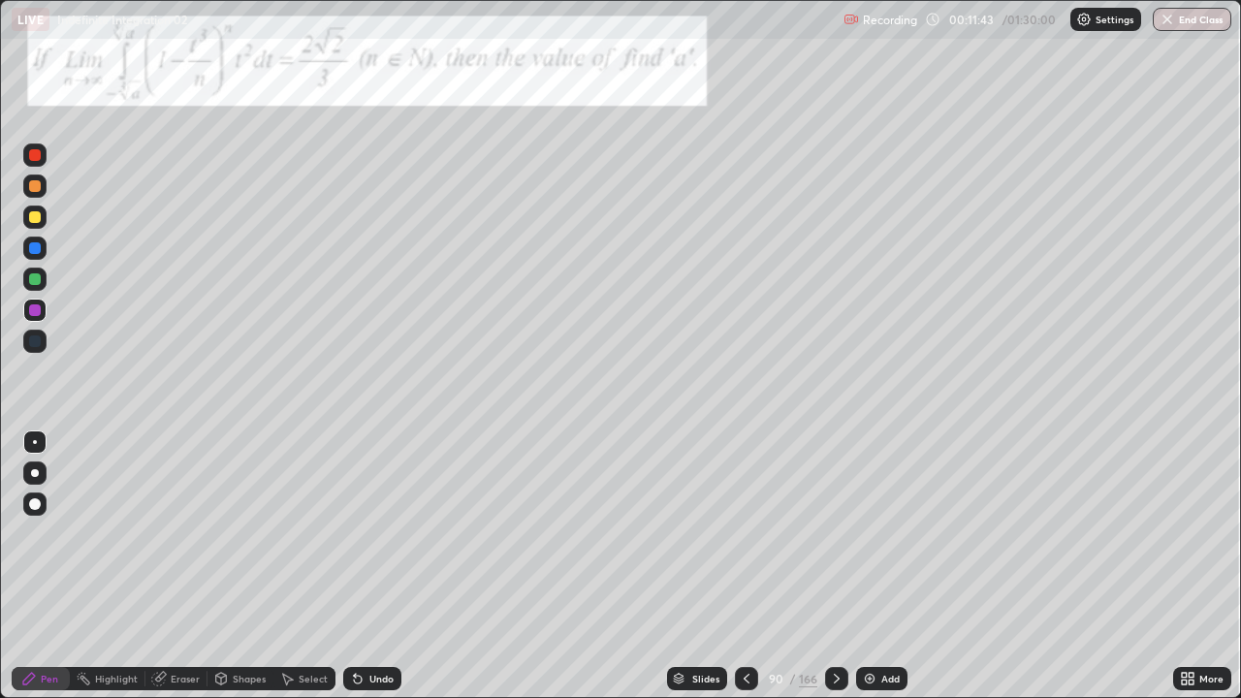
click at [35, 280] on div at bounding box center [35, 279] width 12 height 12
click at [884, 566] on div "Add" at bounding box center [890, 679] width 18 height 10
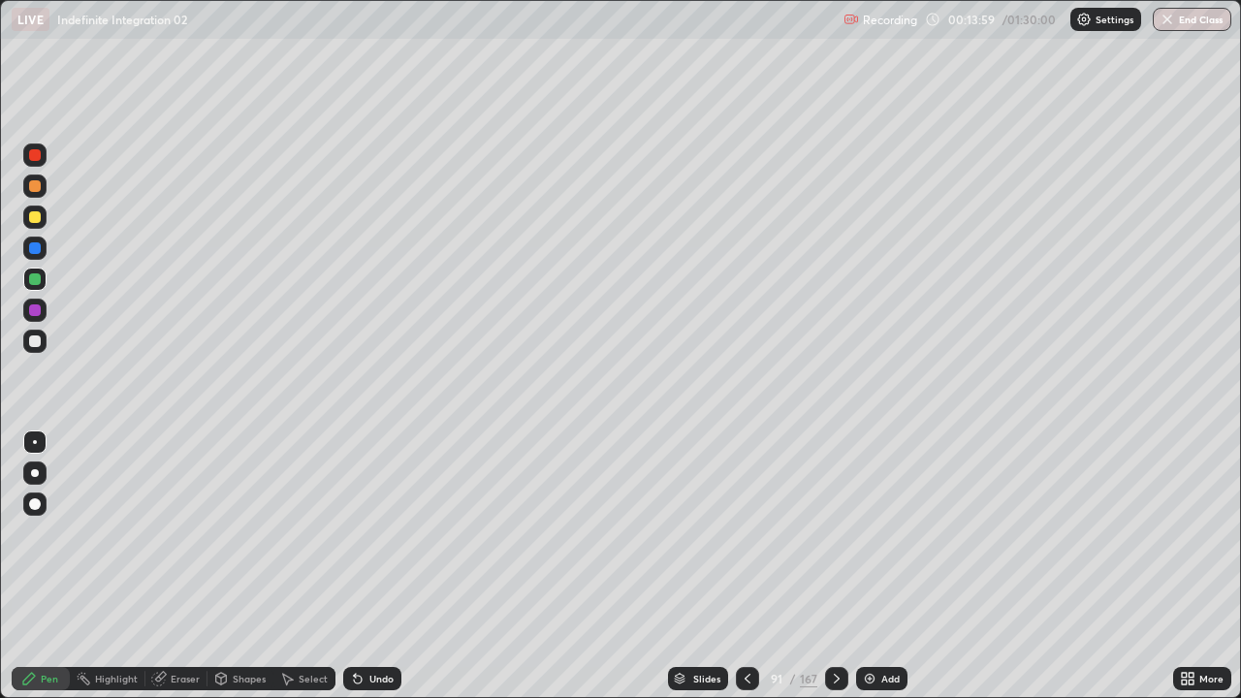
click at [369, 566] on div "Undo" at bounding box center [372, 678] width 58 height 23
click at [746, 566] on icon at bounding box center [748, 679] width 16 height 16
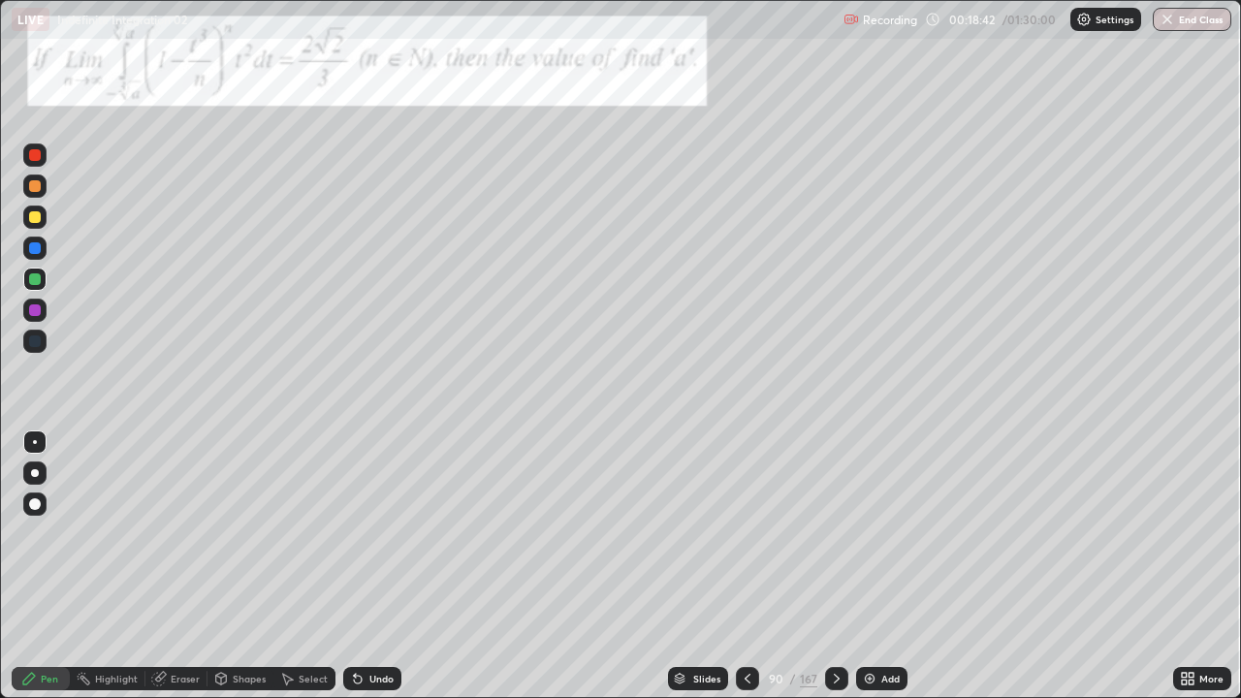
click at [833, 566] on icon at bounding box center [837, 679] width 16 height 16
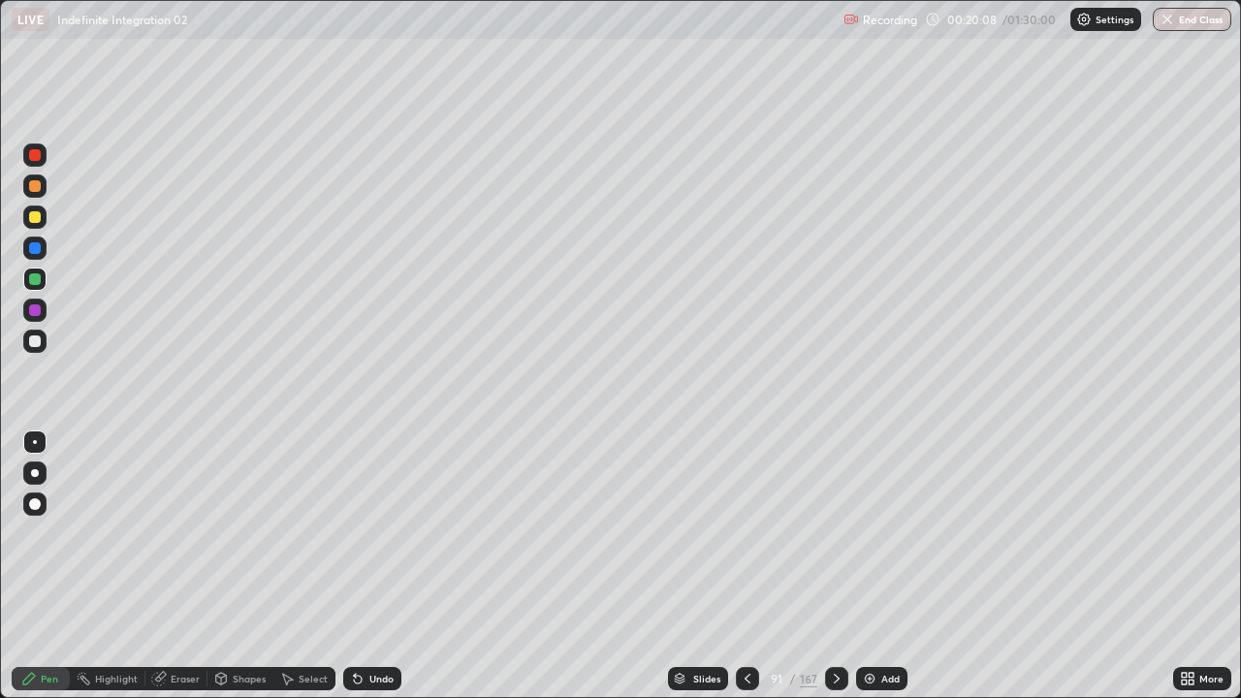
click at [832, 566] on icon at bounding box center [837, 679] width 16 height 16
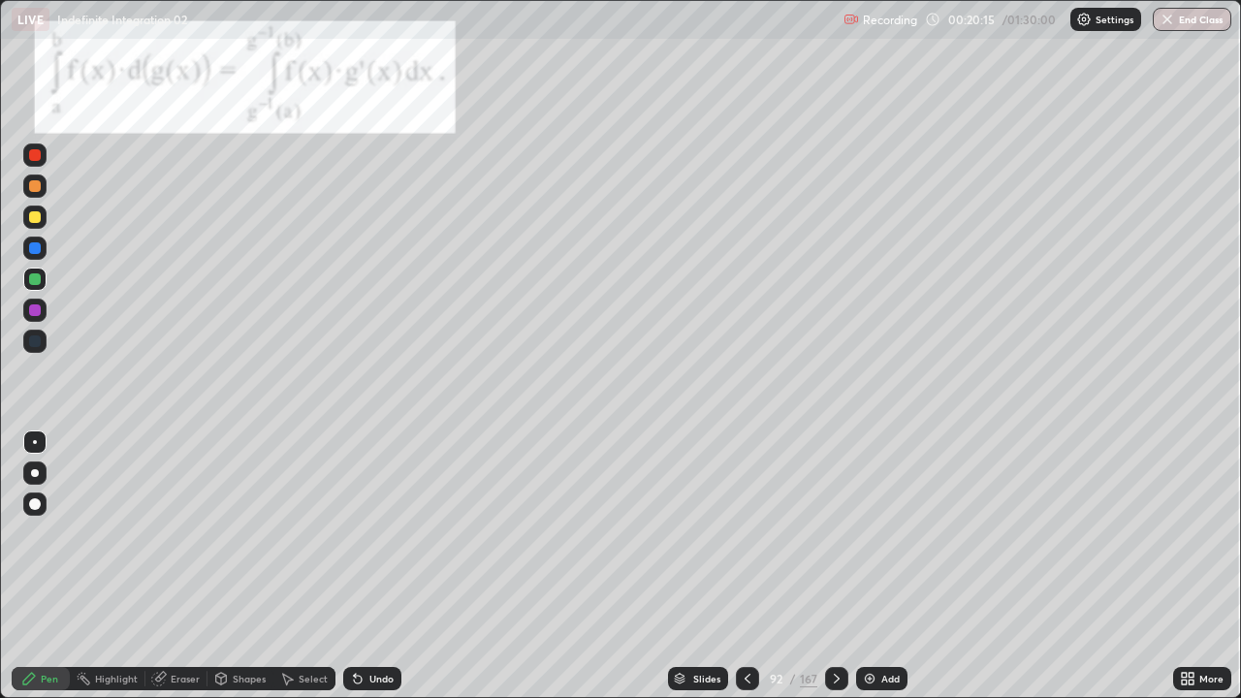
click at [33, 215] on div at bounding box center [35, 217] width 12 height 12
click at [41, 255] on div at bounding box center [34, 248] width 23 height 23
click at [32, 278] on div at bounding box center [35, 279] width 12 height 12
click at [843, 566] on div at bounding box center [836, 678] width 23 height 23
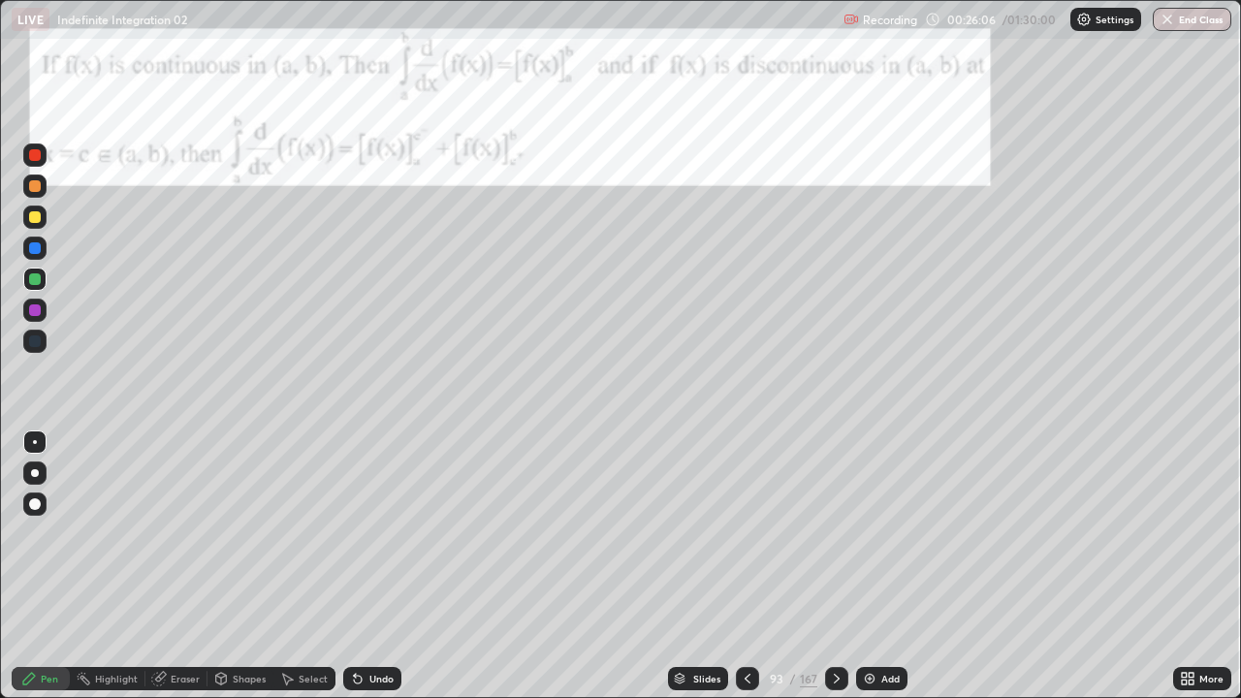
click at [32, 249] on div at bounding box center [35, 248] width 12 height 12
click at [843, 566] on div at bounding box center [836, 678] width 23 height 23
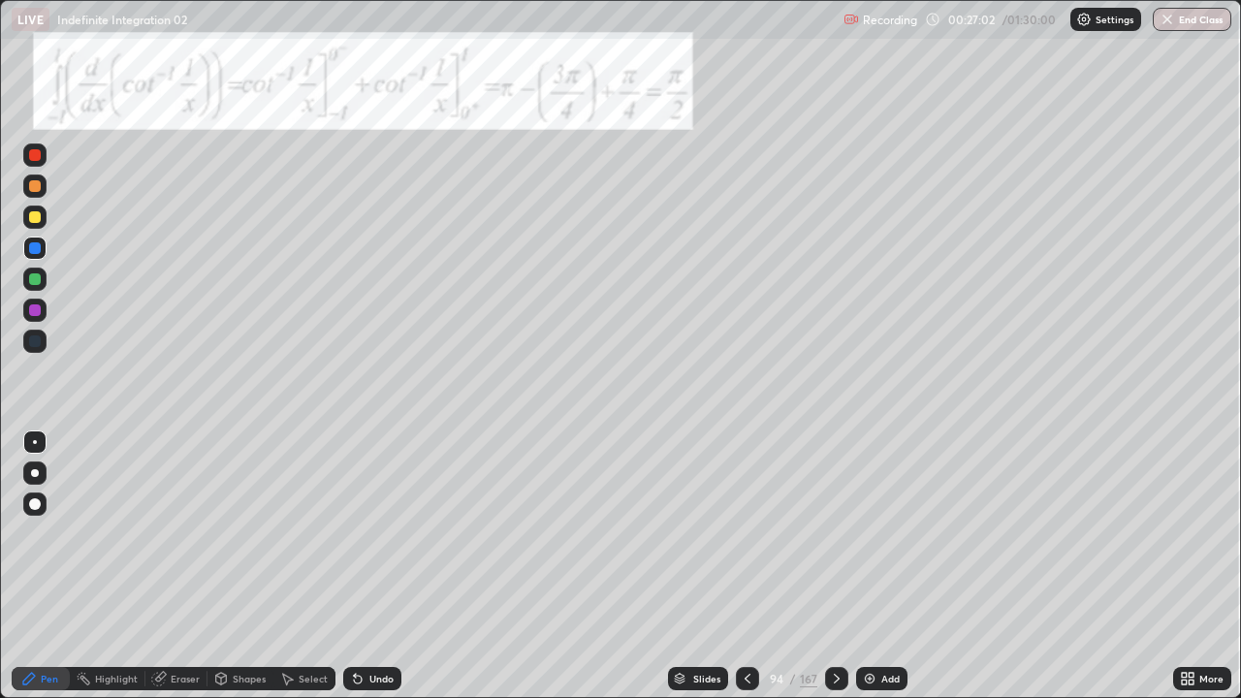
click at [32, 219] on div at bounding box center [35, 217] width 12 height 12
click at [172, 566] on div "Eraser" at bounding box center [185, 679] width 29 height 10
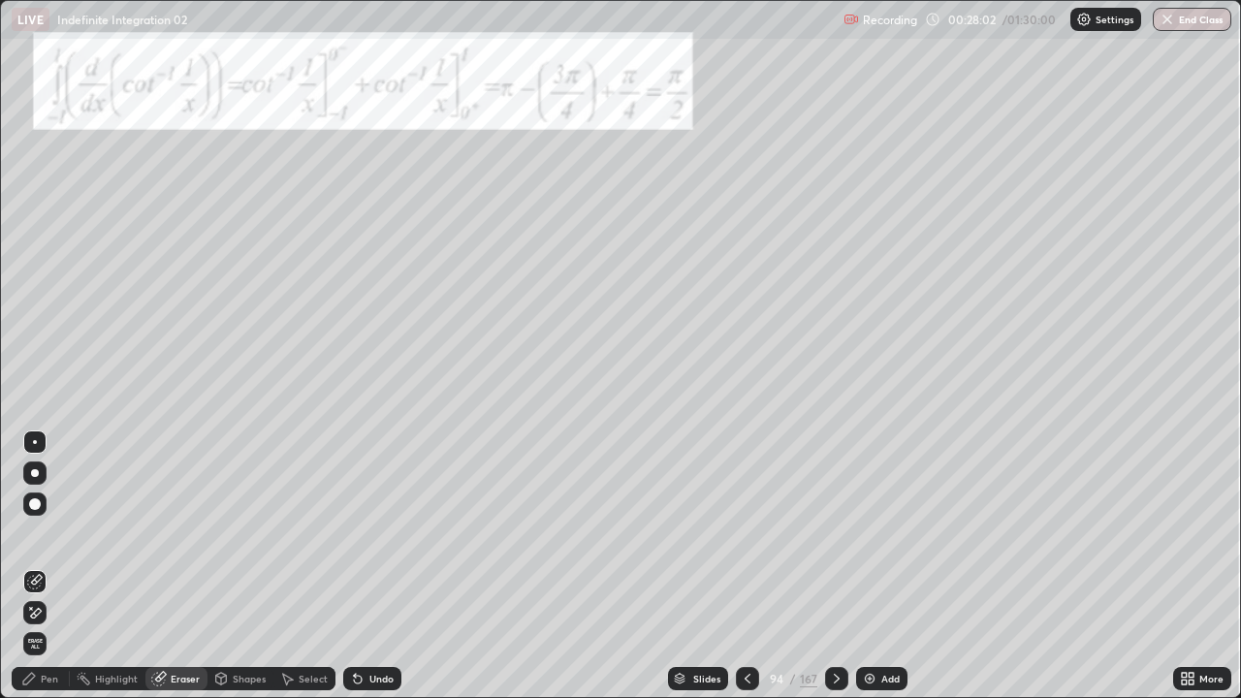
click at [37, 566] on icon at bounding box center [36, 613] width 11 height 10
click at [34, 566] on icon at bounding box center [29, 679] width 12 height 12
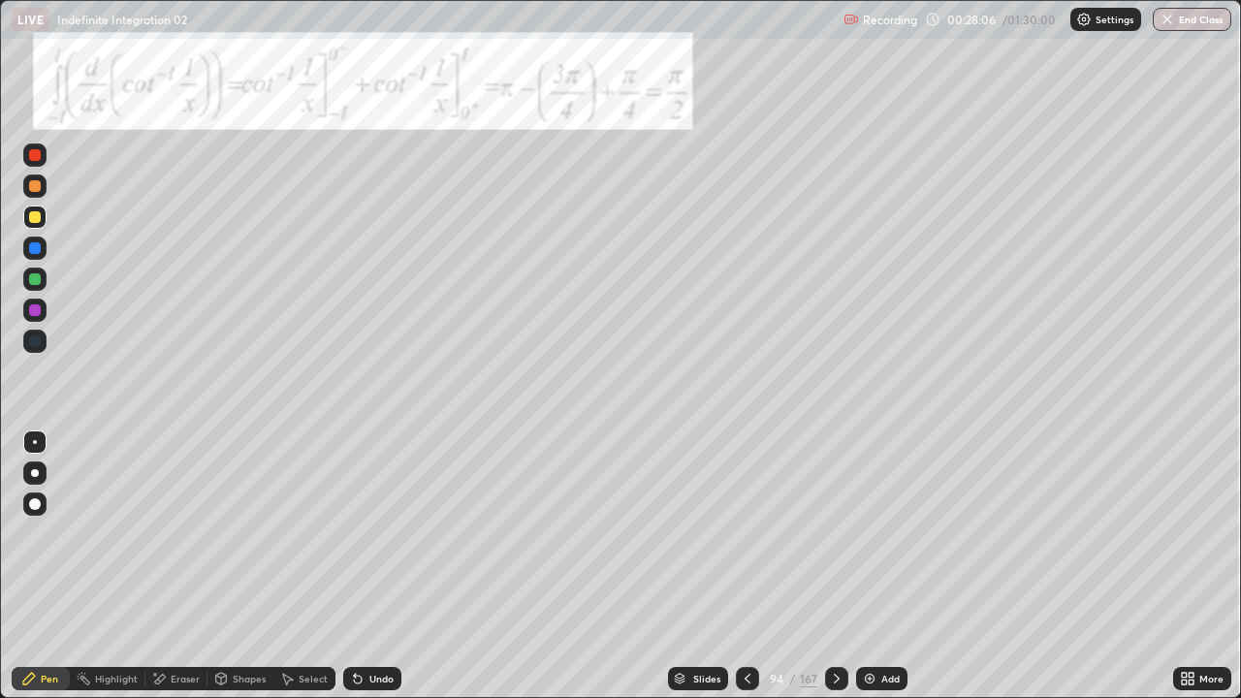
click at [30, 287] on div at bounding box center [34, 279] width 23 height 23
click at [33, 311] on div at bounding box center [35, 310] width 12 height 12
click at [176, 566] on div "Eraser" at bounding box center [185, 679] width 29 height 10
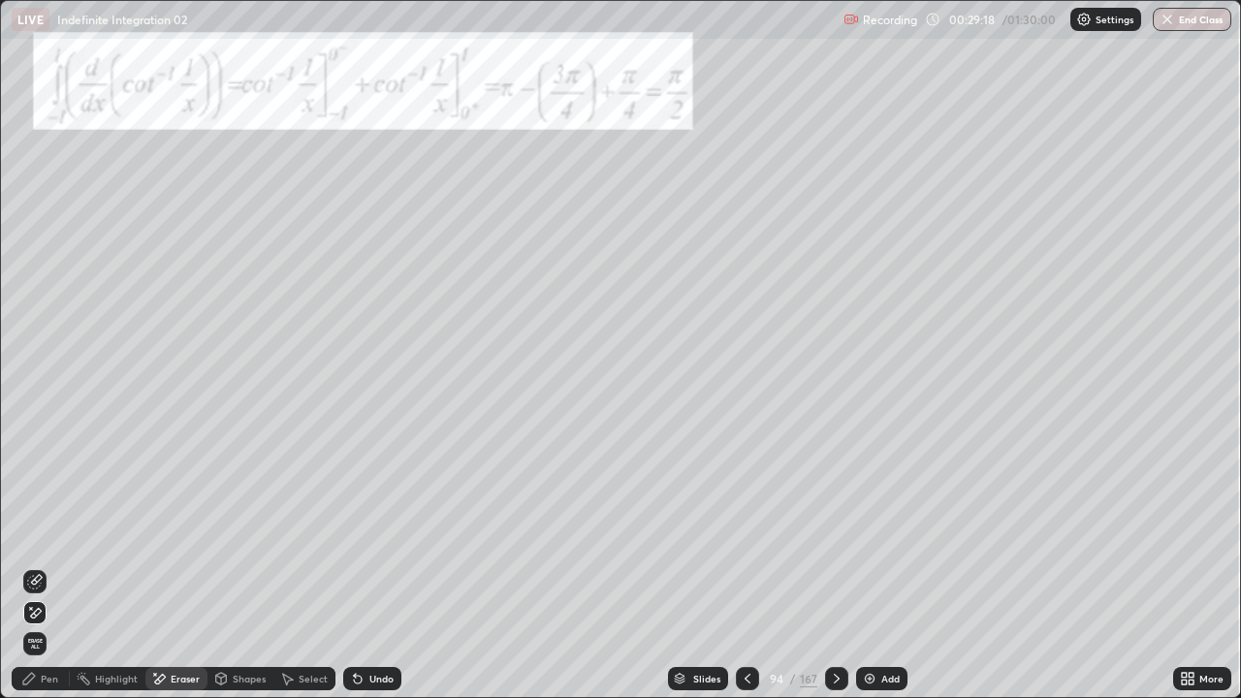
click at [42, 566] on div "Pen" at bounding box center [49, 679] width 17 height 10
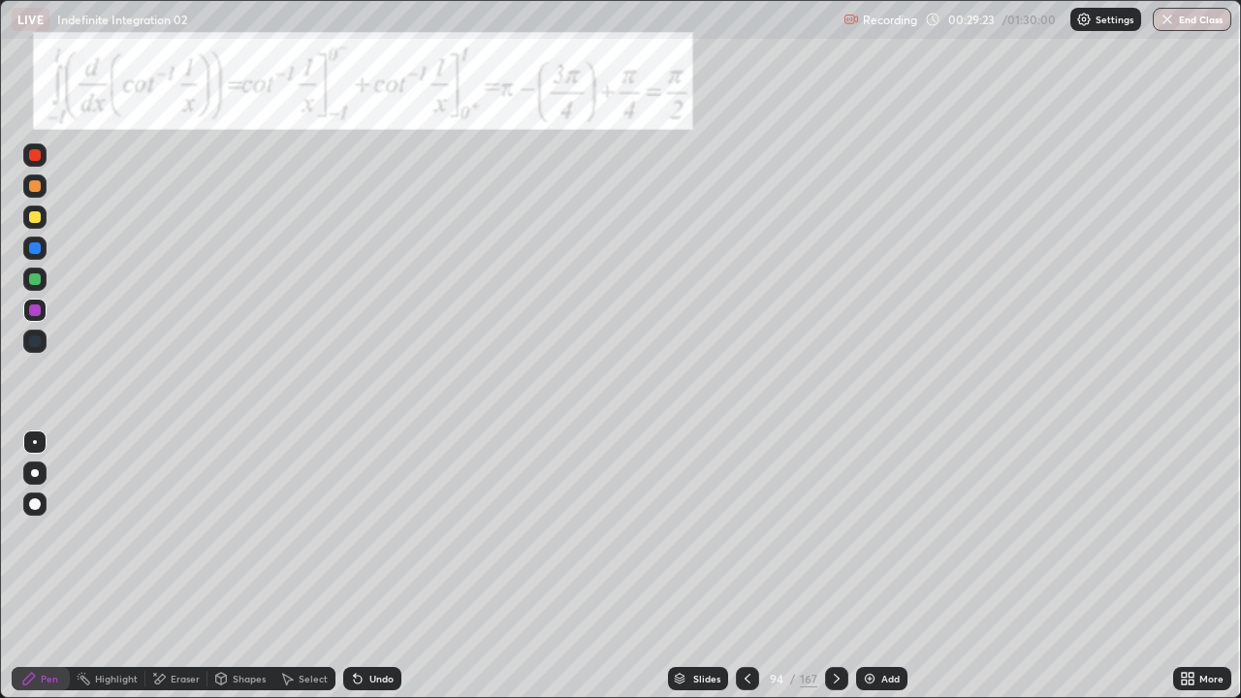
click at [30, 248] on div at bounding box center [35, 248] width 12 height 12
click at [370, 566] on div "Undo" at bounding box center [372, 678] width 58 height 23
click at [376, 566] on div "Undo" at bounding box center [372, 678] width 58 height 23
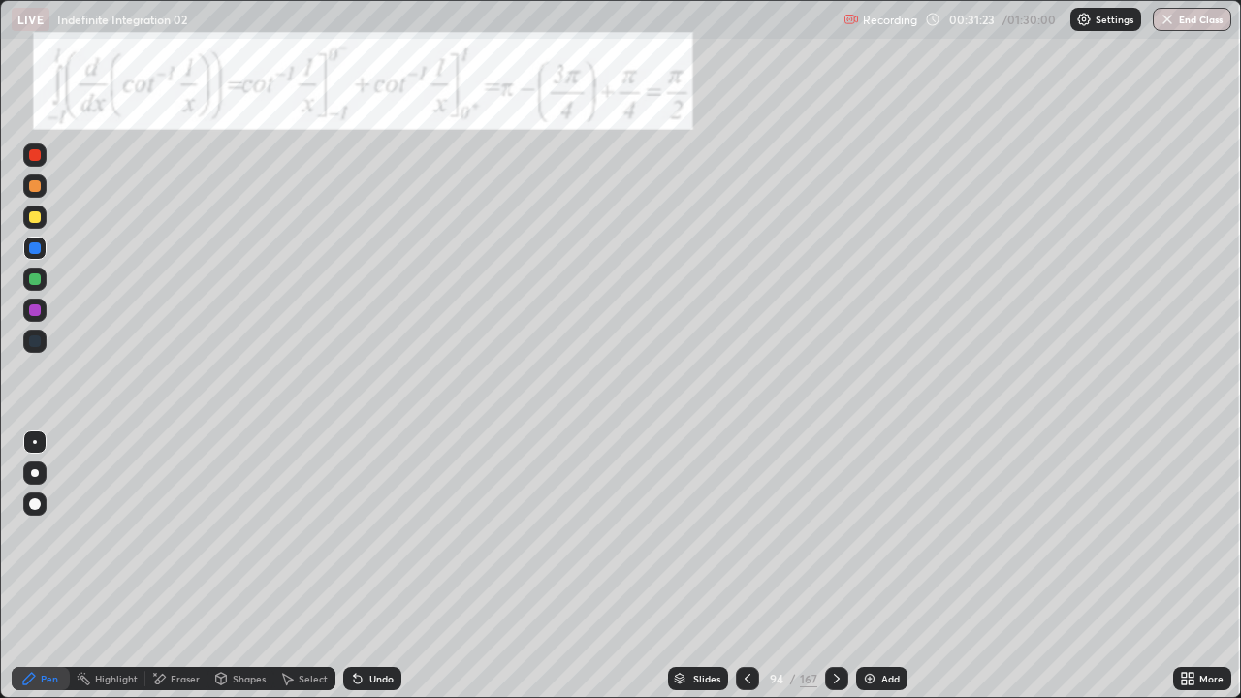
click at [374, 566] on div "Undo" at bounding box center [372, 678] width 58 height 23
click at [834, 566] on icon at bounding box center [837, 679] width 16 height 16
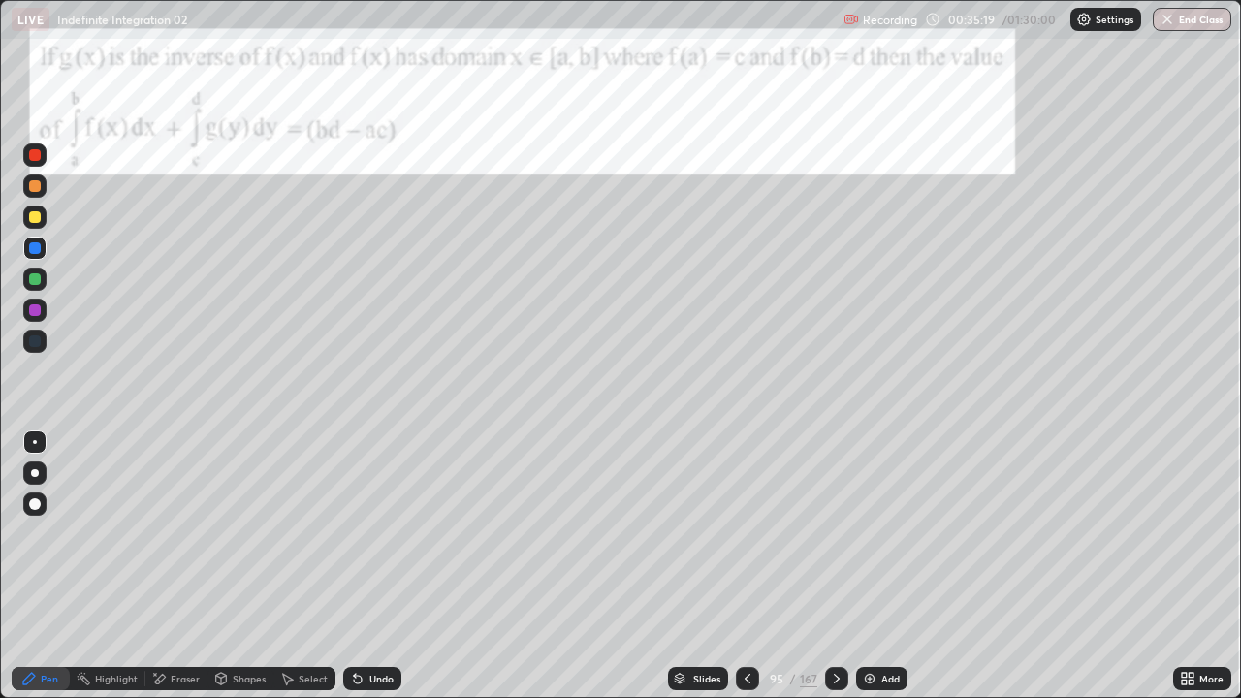
click at [32, 214] on div at bounding box center [35, 217] width 12 height 12
click at [26, 281] on div at bounding box center [34, 279] width 23 height 23
click at [834, 566] on icon at bounding box center [837, 679] width 16 height 16
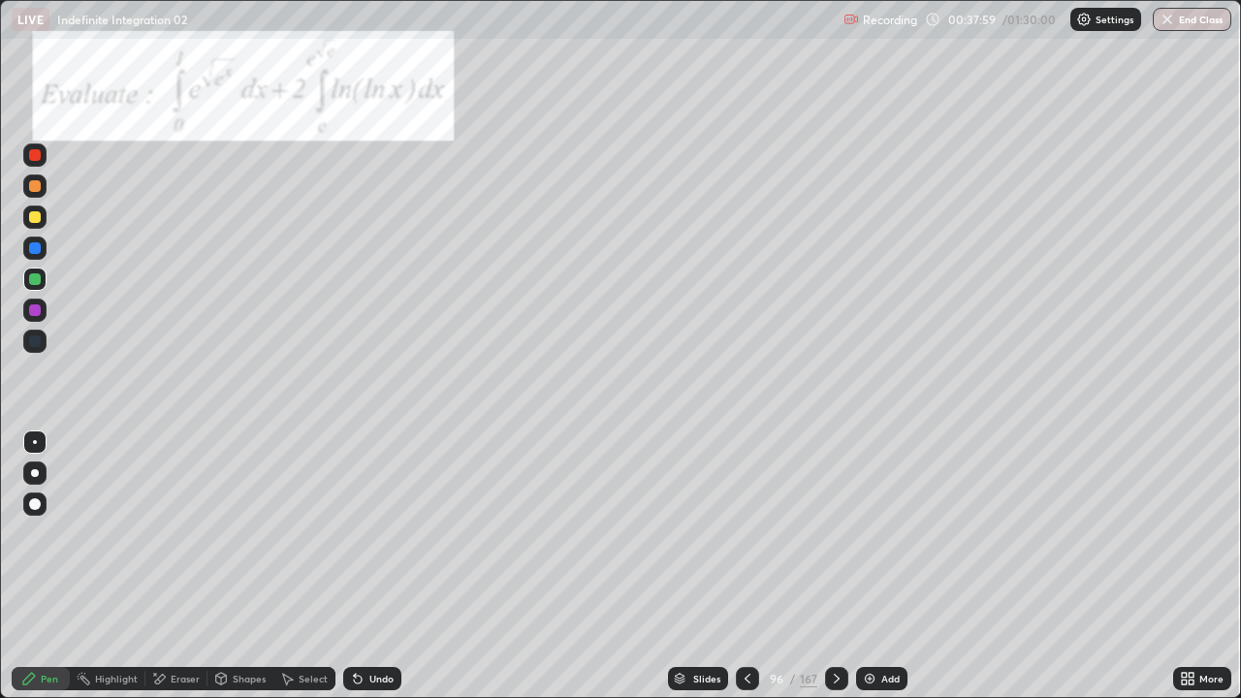
click at [34, 156] on div at bounding box center [35, 155] width 12 height 12
click at [371, 566] on div "Undo" at bounding box center [381, 679] width 24 height 10
click at [31, 217] on div at bounding box center [35, 217] width 12 height 12
click at [34, 158] on div at bounding box center [35, 155] width 12 height 12
click at [32, 313] on div at bounding box center [35, 310] width 12 height 12
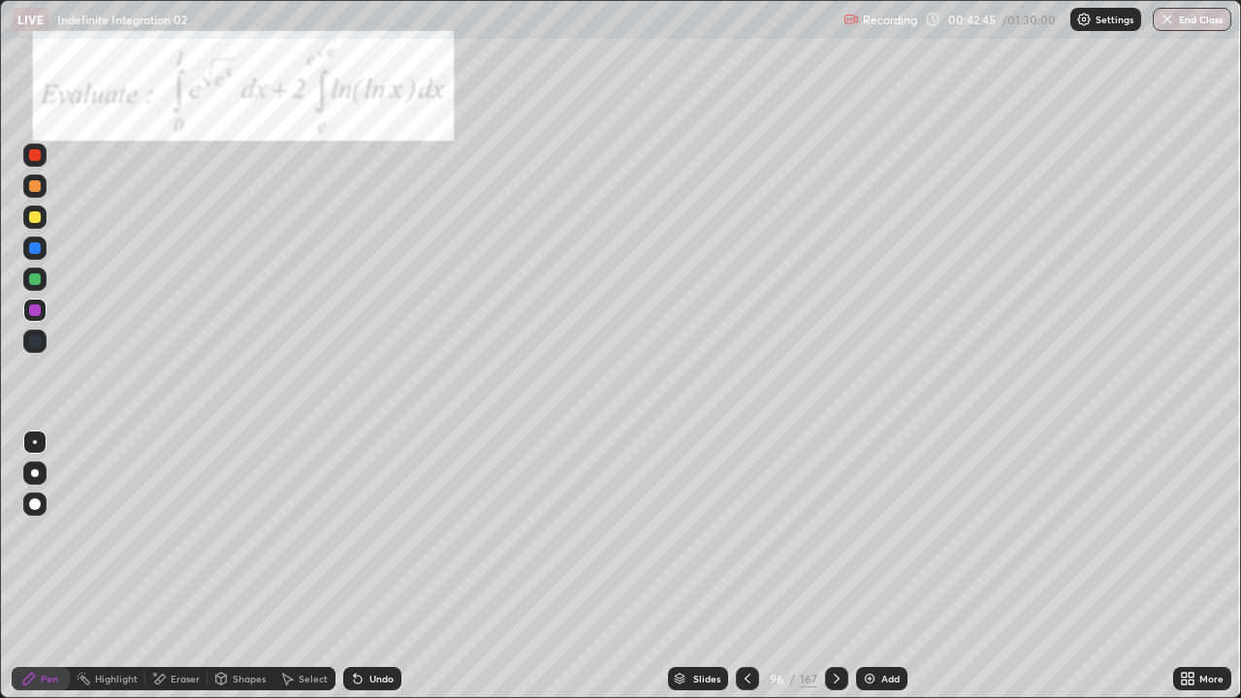
click at [834, 566] on icon at bounding box center [837, 679] width 16 height 16
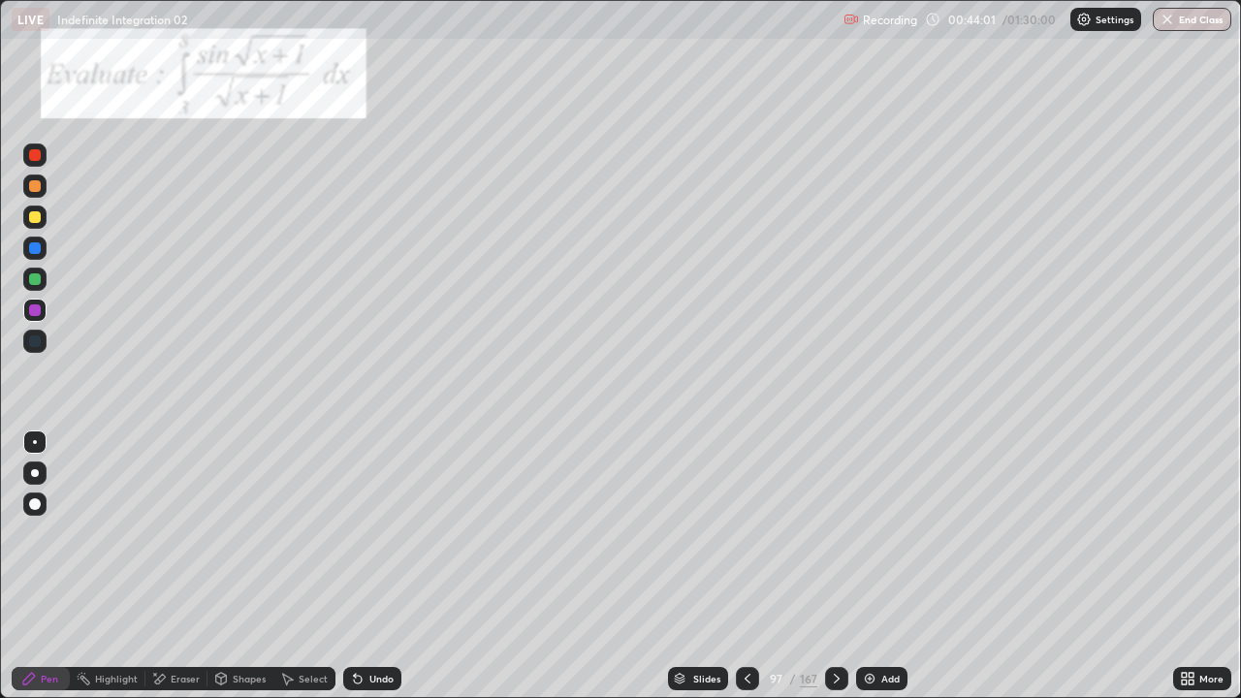
click at [35, 280] on div at bounding box center [35, 279] width 12 height 12
click at [835, 566] on icon at bounding box center [837, 679] width 16 height 16
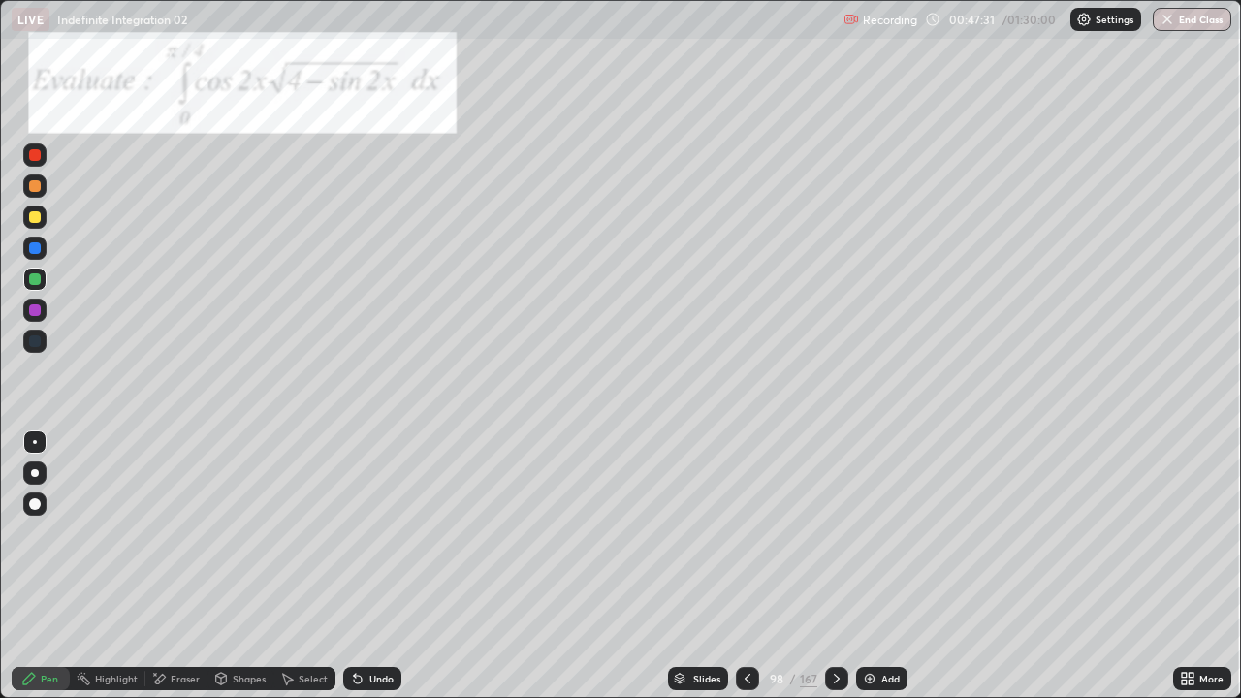
click at [39, 220] on div at bounding box center [35, 217] width 12 height 12
click at [366, 566] on div "Undo" at bounding box center [372, 678] width 58 height 23
click at [369, 566] on div "Undo" at bounding box center [381, 679] width 24 height 10
click at [835, 566] on icon at bounding box center [837, 679] width 16 height 16
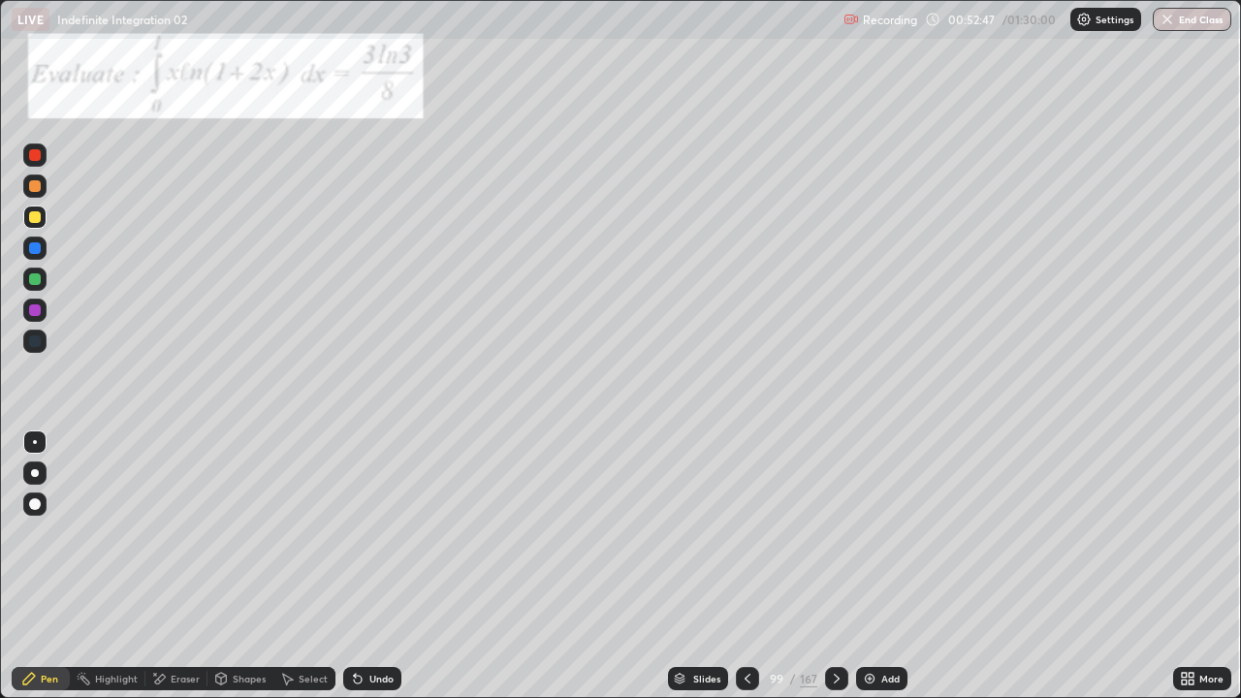
click at [34, 279] on div at bounding box center [35, 279] width 12 height 12
click at [162, 566] on icon at bounding box center [160, 679] width 11 height 10
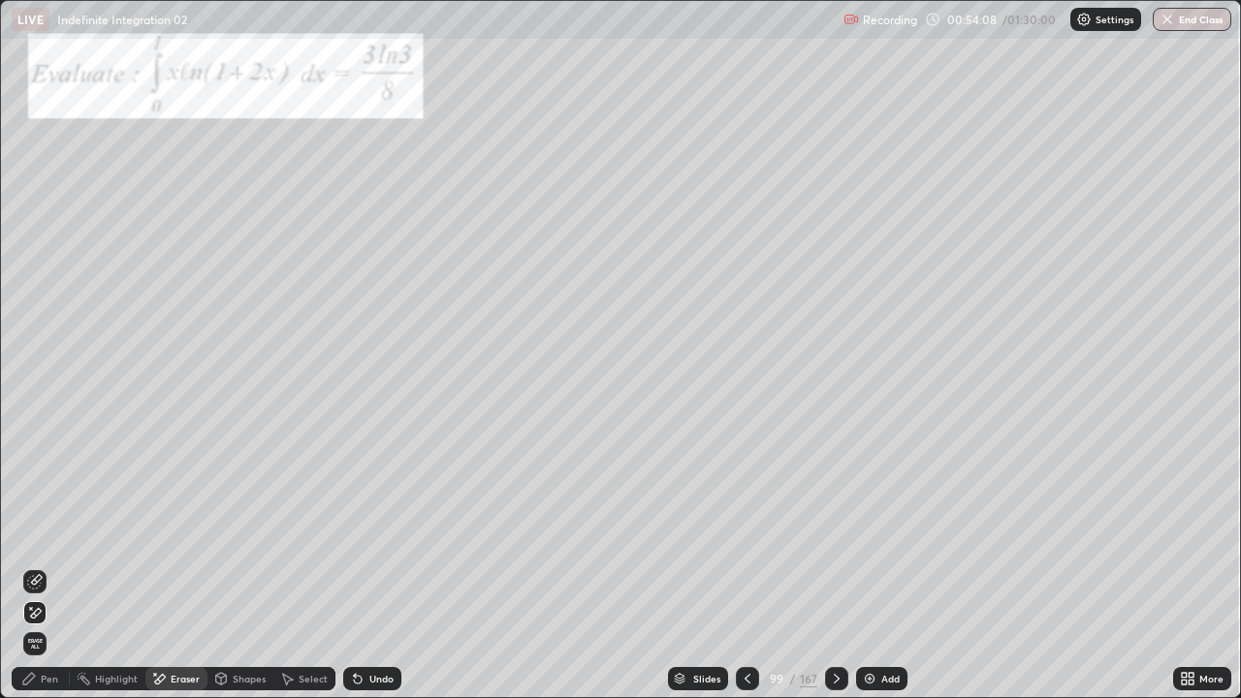
click at [44, 566] on div "Pen" at bounding box center [49, 679] width 17 height 10
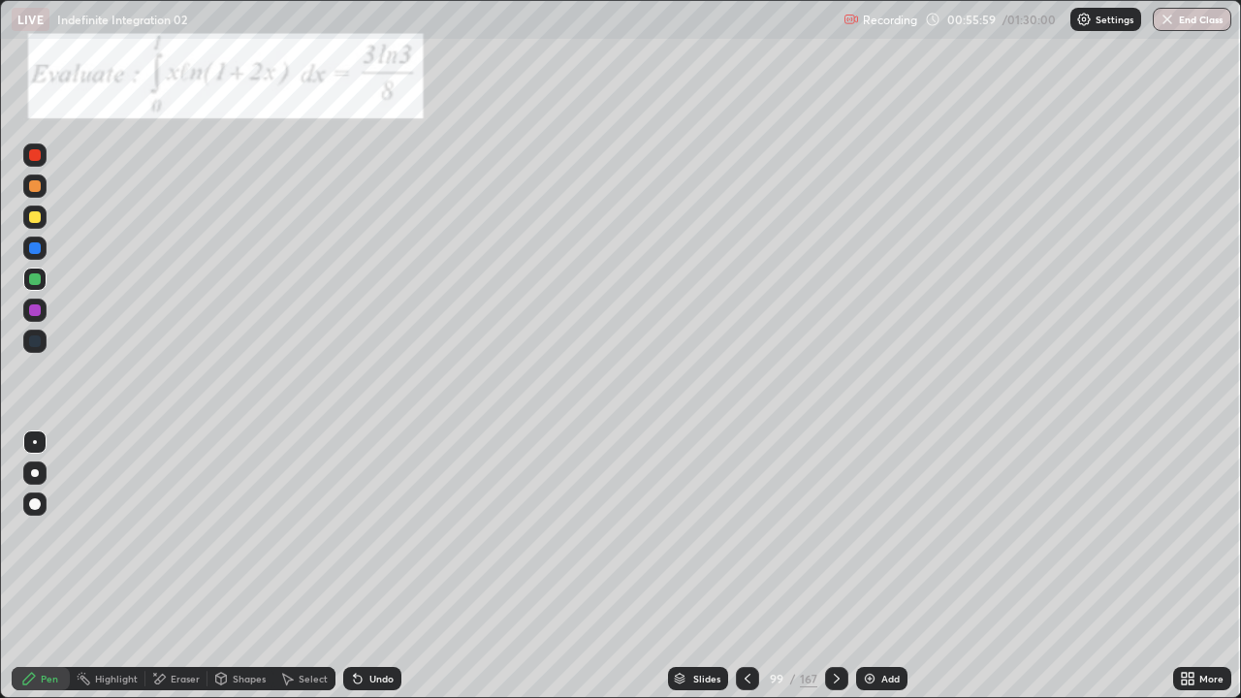
click at [834, 566] on icon at bounding box center [837, 679] width 6 height 10
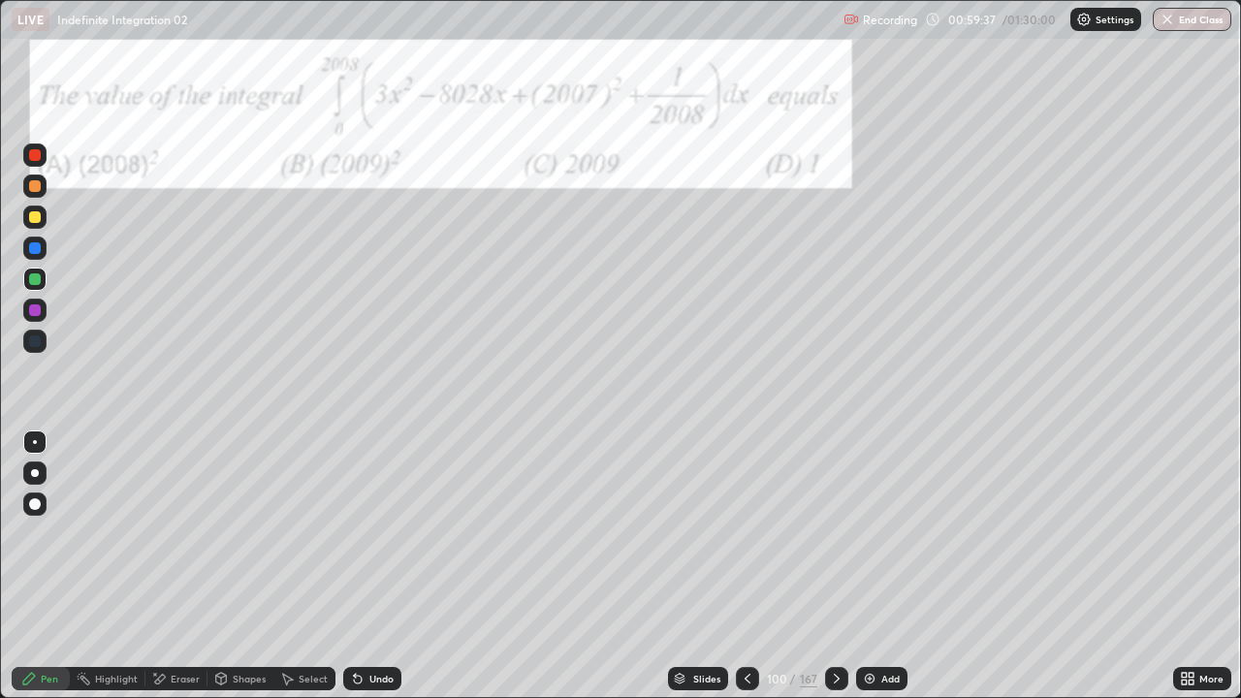
click at [833, 566] on icon at bounding box center [837, 679] width 16 height 16
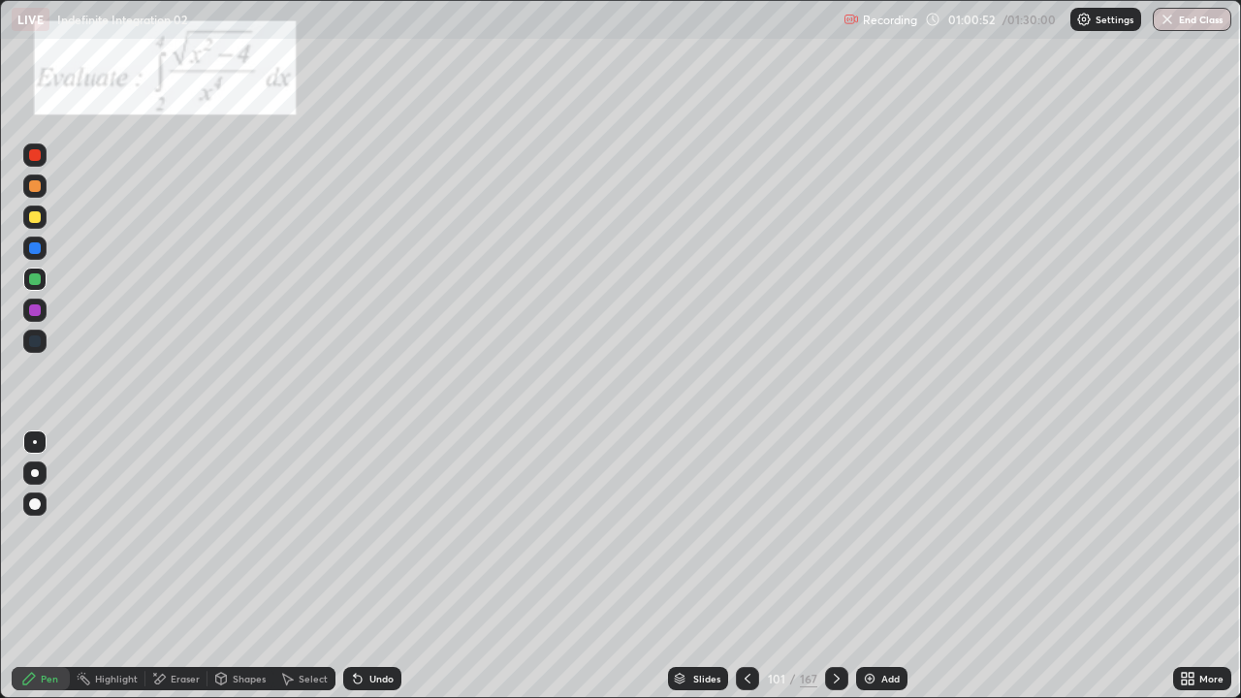
click at [40, 222] on div at bounding box center [34, 217] width 23 height 23
click at [26, 307] on div at bounding box center [34, 310] width 23 height 23
click at [834, 566] on icon at bounding box center [837, 679] width 16 height 16
click at [38, 281] on div at bounding box center [35, 279] width 12 height 12
click at [184, 566] on div "Eraser" at bounding box center [185, 679] width 29 height 10
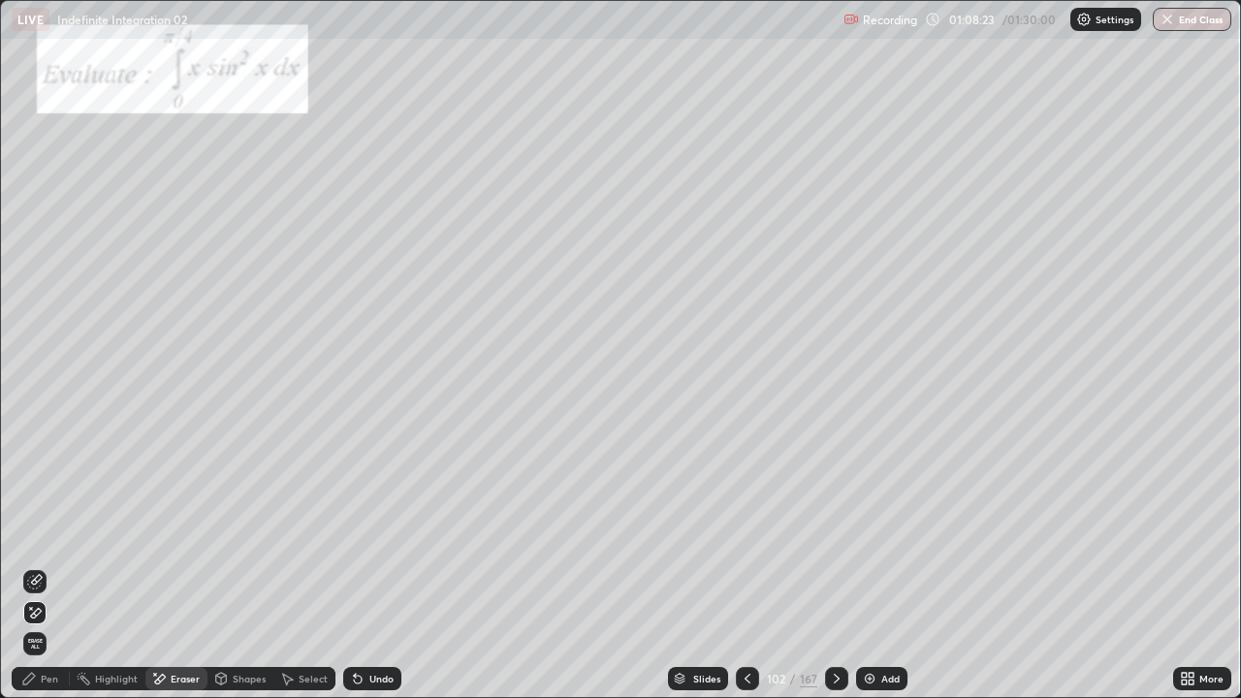
click at [47, 566] on div "Pen" at bounding box center [41, 678] width 58 height 23
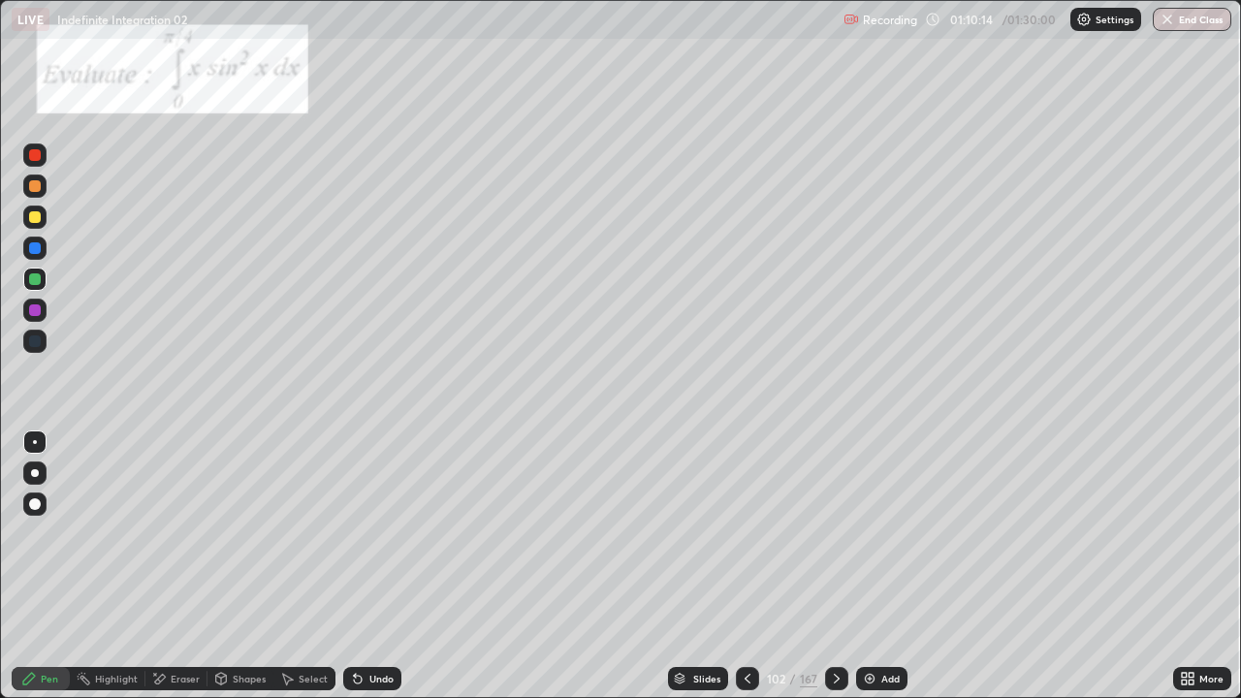
click at [834, 566] on icon at bounding box center [837, 679] width 16 height 16
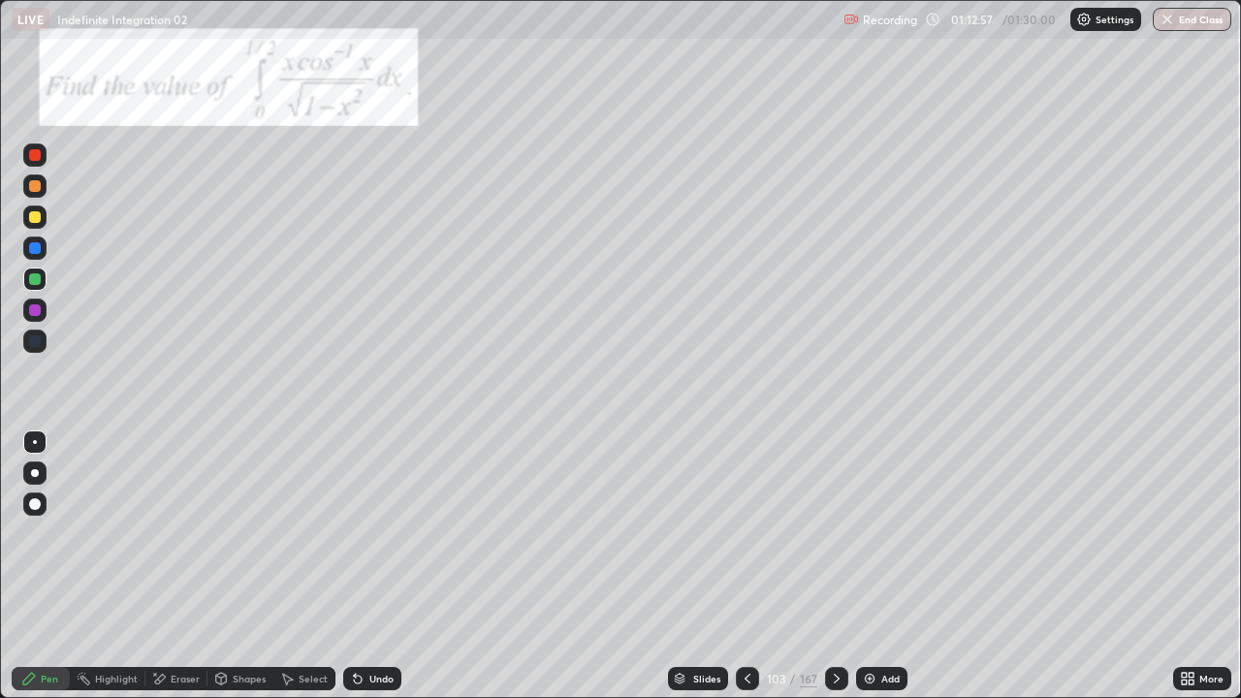
click at [33, 217] on div at bounding box center [35, 217] width 12 height 12
click at [29, 160] on div at bounding box center [34, 155] width 23 height 23
click at [32, 281] on div at bounding box center [35, 279] width 12 height 12
click at [834, 566] on icon at bounding box center [837, 679] width 6 height 10
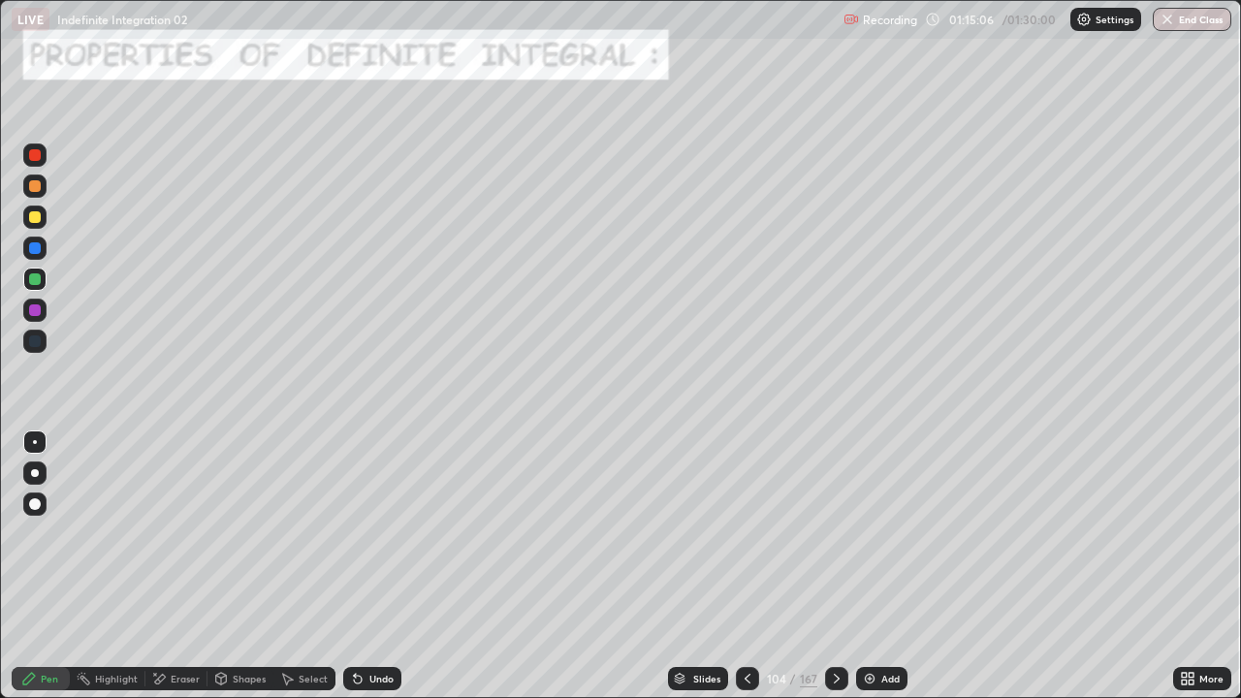
click at [836, 566] on icon at bounding box center [837, 679] width 16 height 16
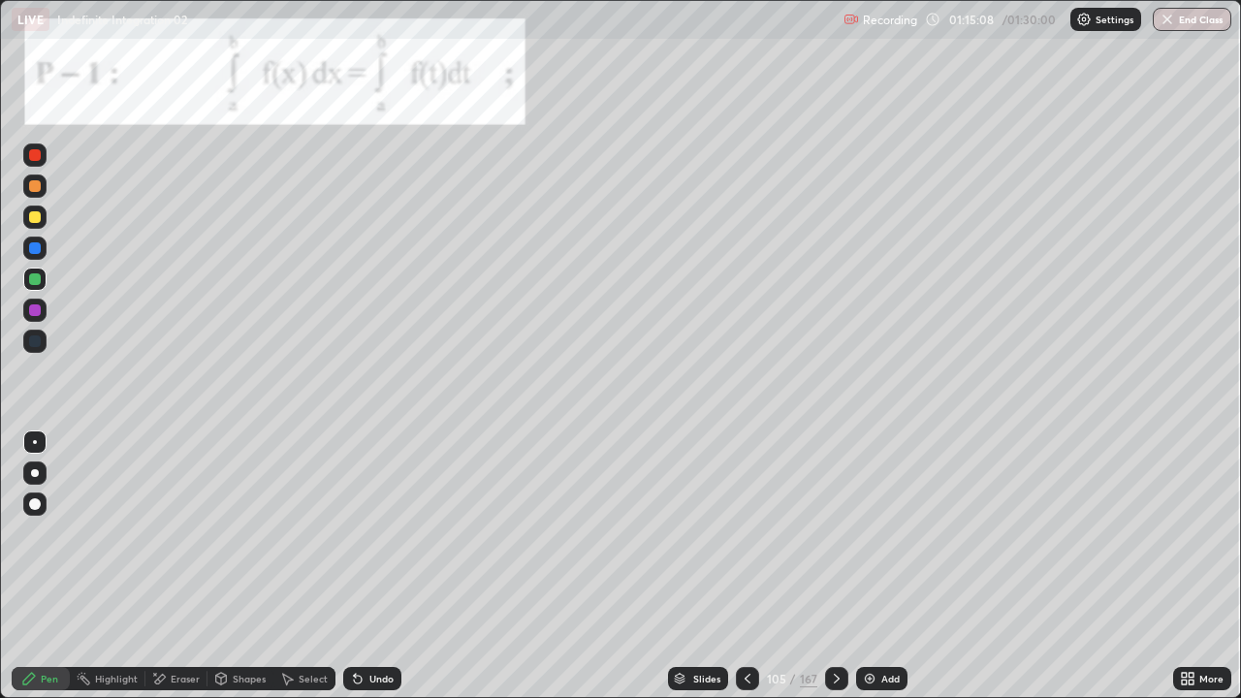
click at [836, 566] on icon at bounding box center [837, 679] width 6 height 10
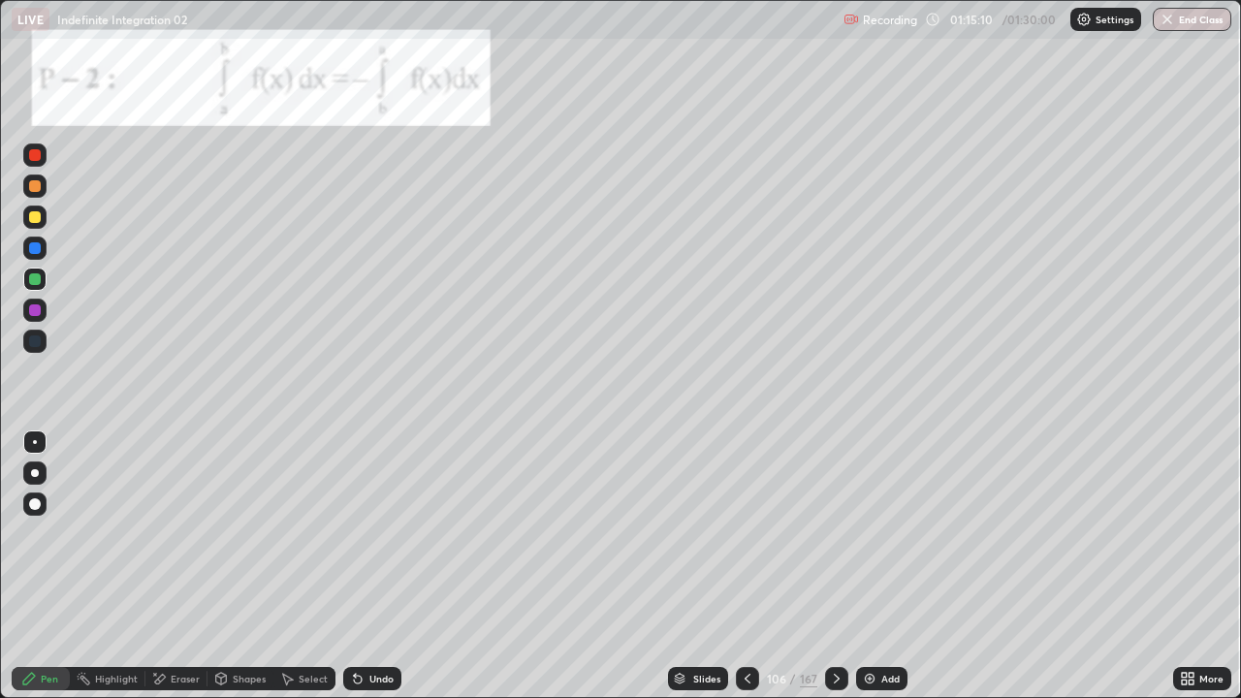
click at [834, 566] on icon at bounding box center [837, 679] width 6 height 10
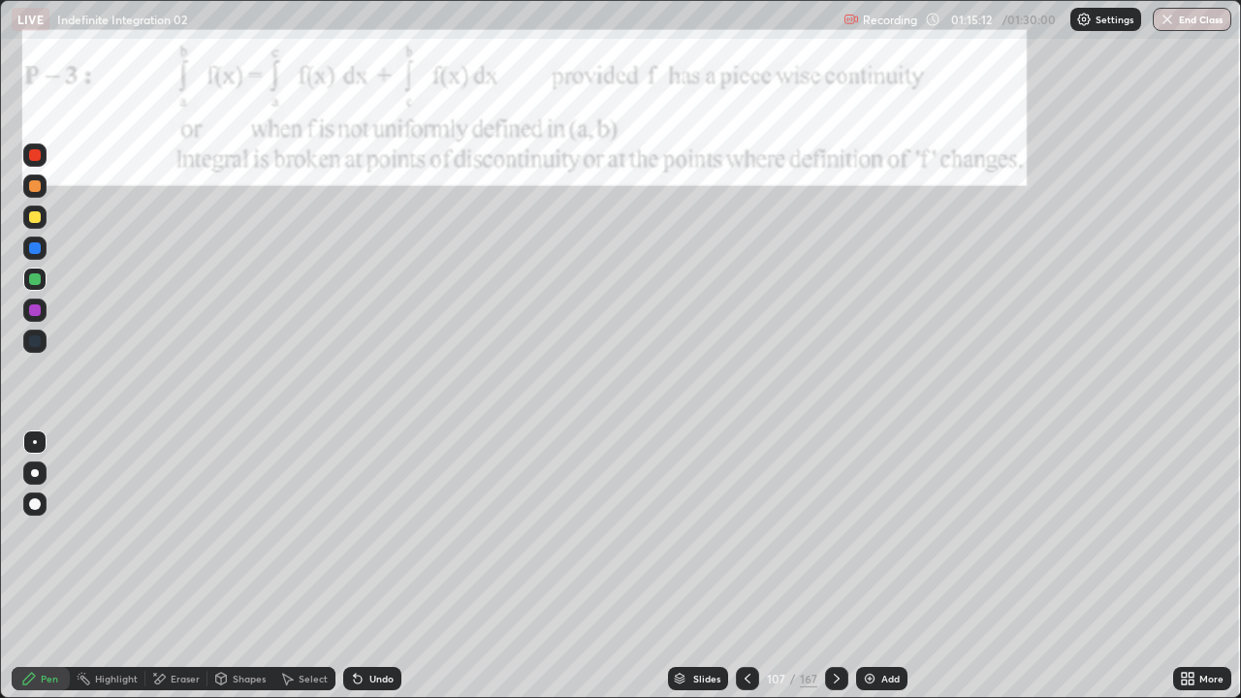
click at [835, 566] on icon at bounding box center [837, 679] width 16 height 16
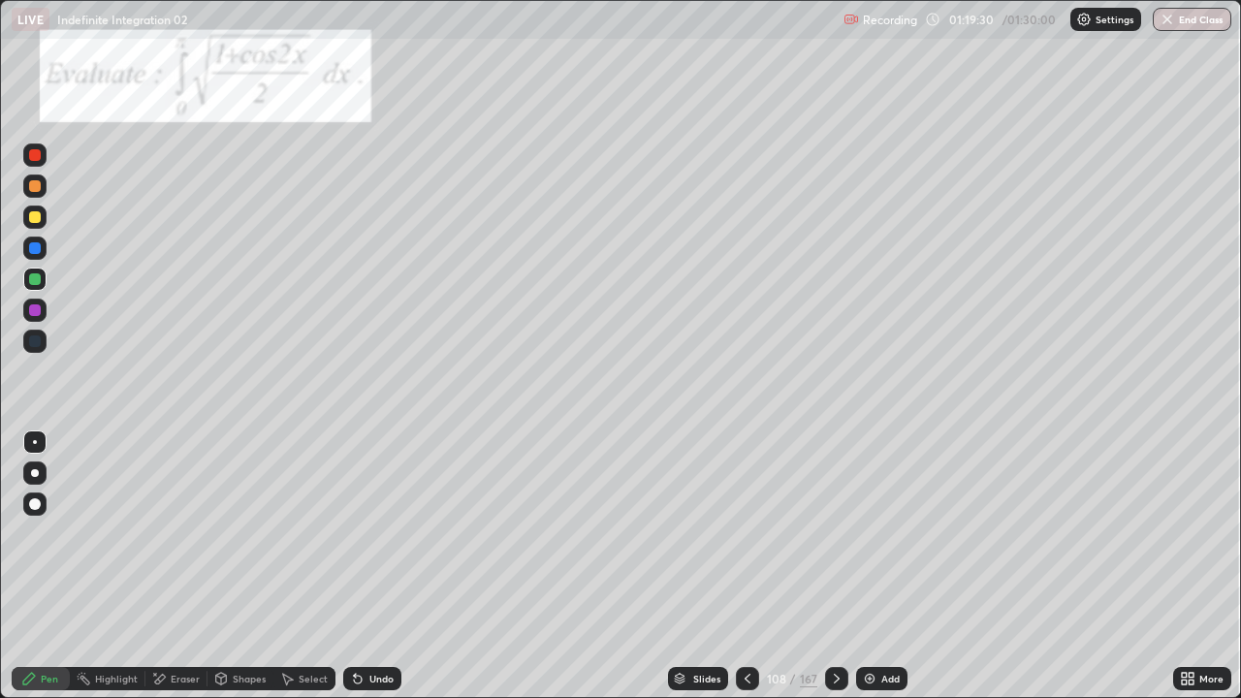
click at [833, 566] on div at bounding box center [836, 678] width 23 height 23
click at [35, 218] on div at bounding box center [35, 217] width 12 height 12
click at [834, 566] on icon at bounding box center [837, 679] width 16 height 16
click at [1188, 25] on button "End Class" at bounding box center [1192, 19] width 79 height 23
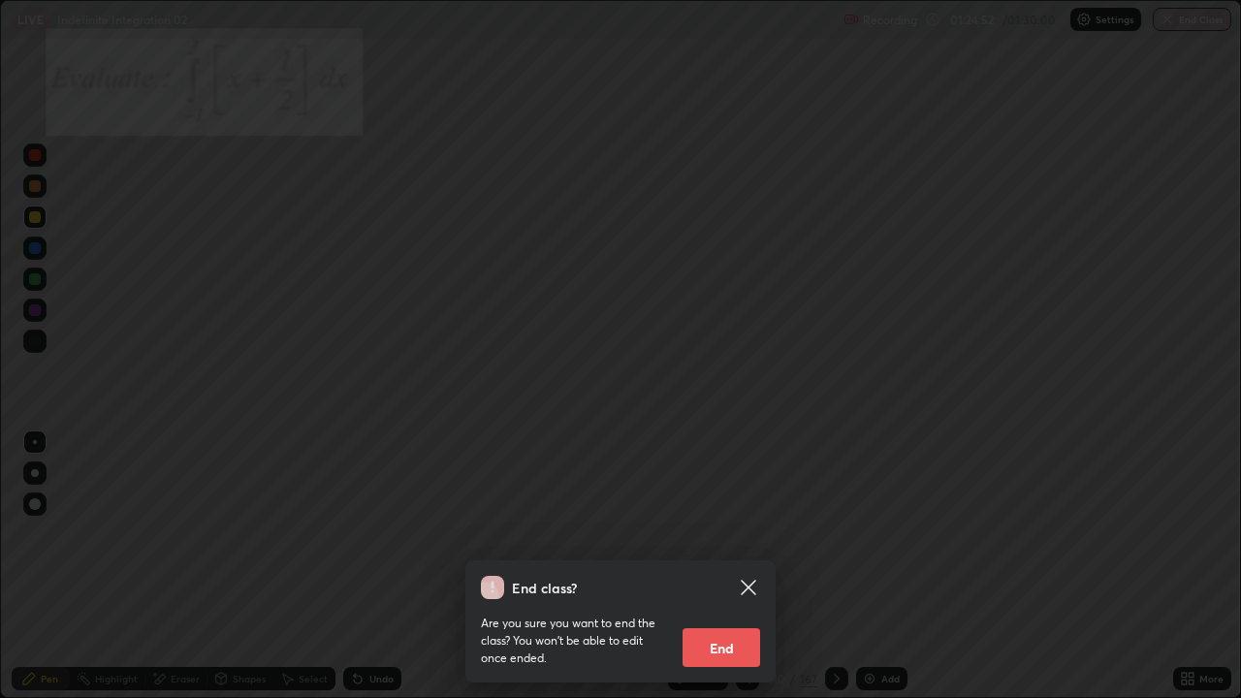
click at [720, 566] on button "End" at bounding box center [722, 647] width 78 height 39
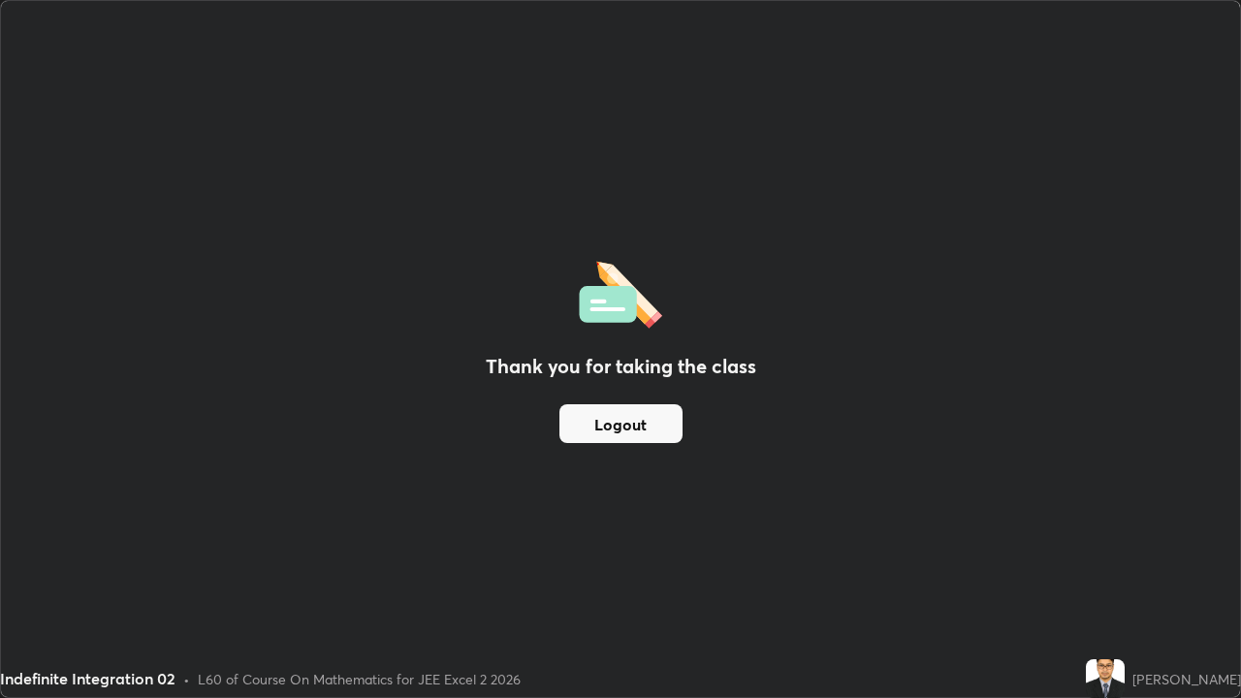
click at [624, 425] on button "Logout" at bounding box center [621, 423] width 123 height 39
